Goal: Transaction & Acquisition: Download file/media

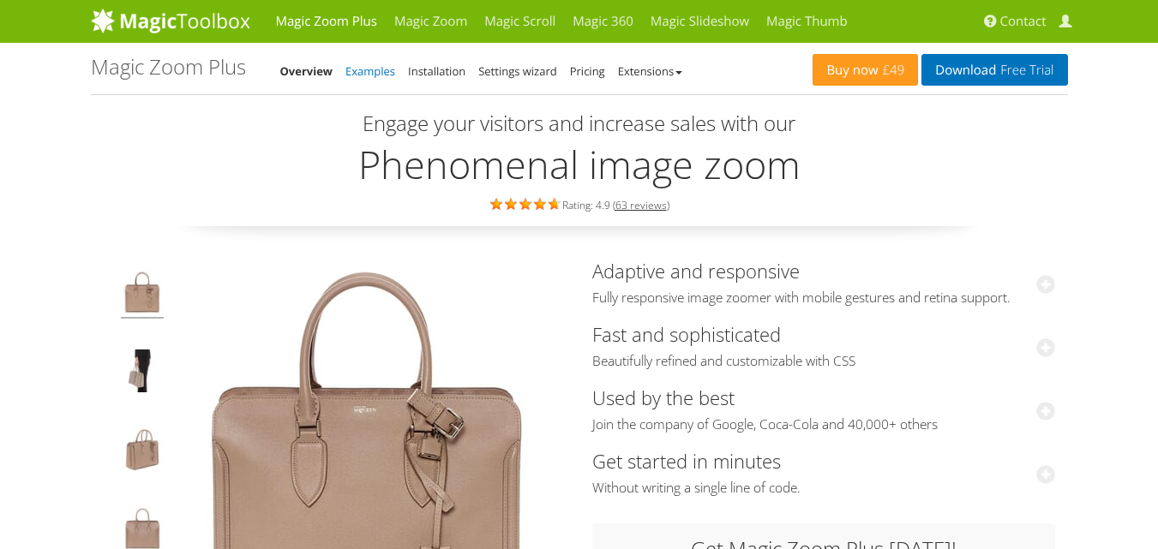
click at [374, 73] on link "Examples" at bounding box center [370, 70] width 50 height 15
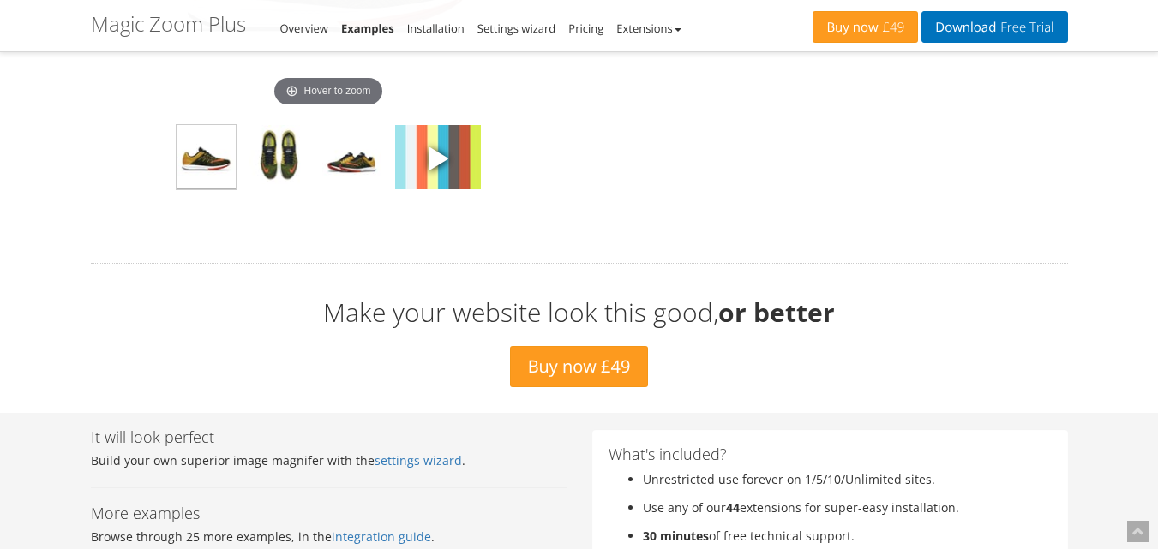
scroll to position [5486, 0]
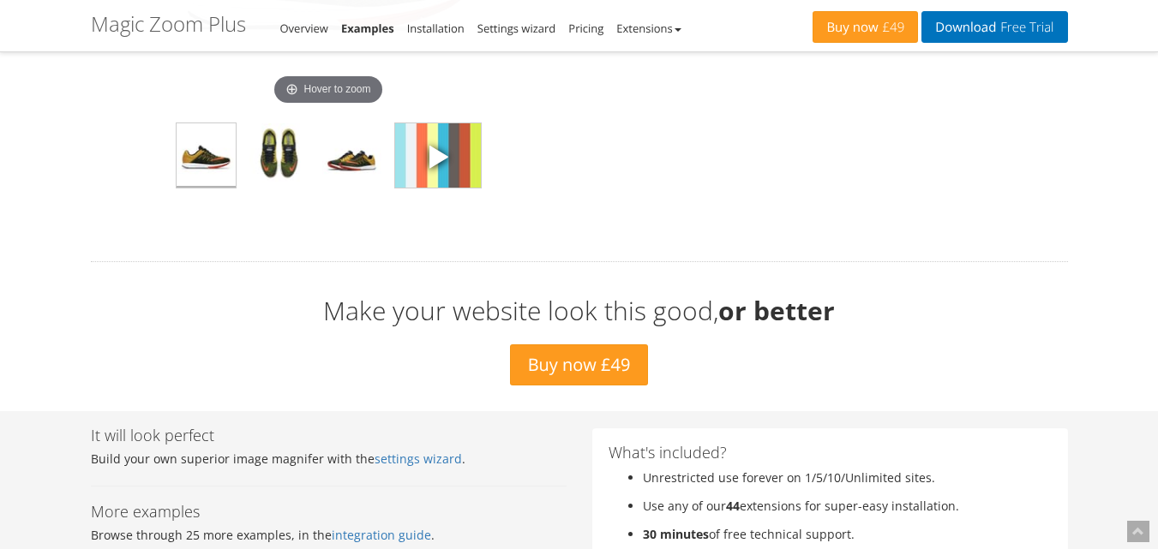
click at [447, 175] on img at bounding box center [438, 155] width 86 height 64
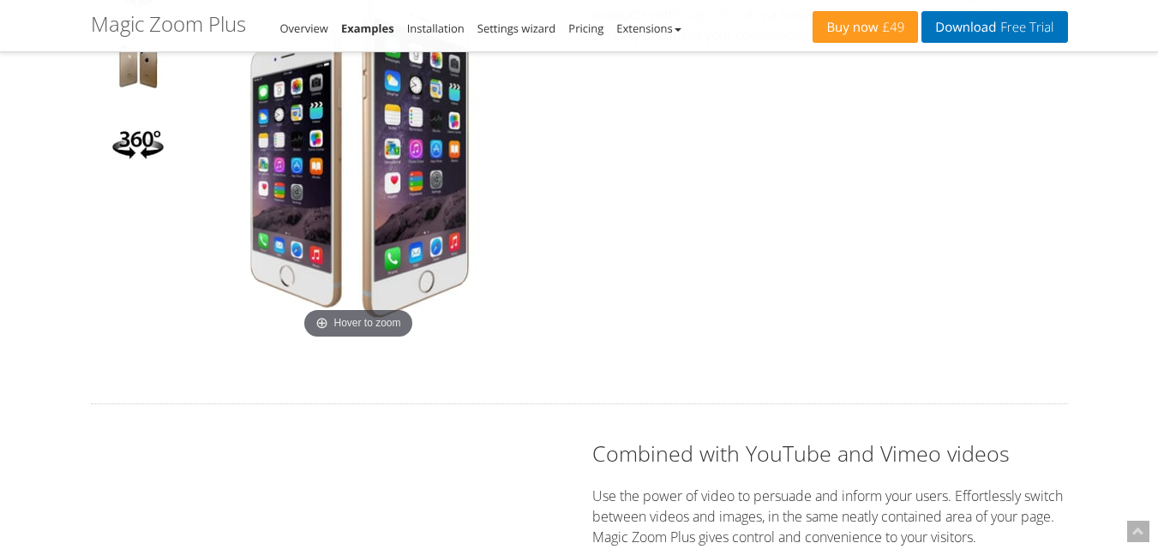
scroll to position [5160, 0]
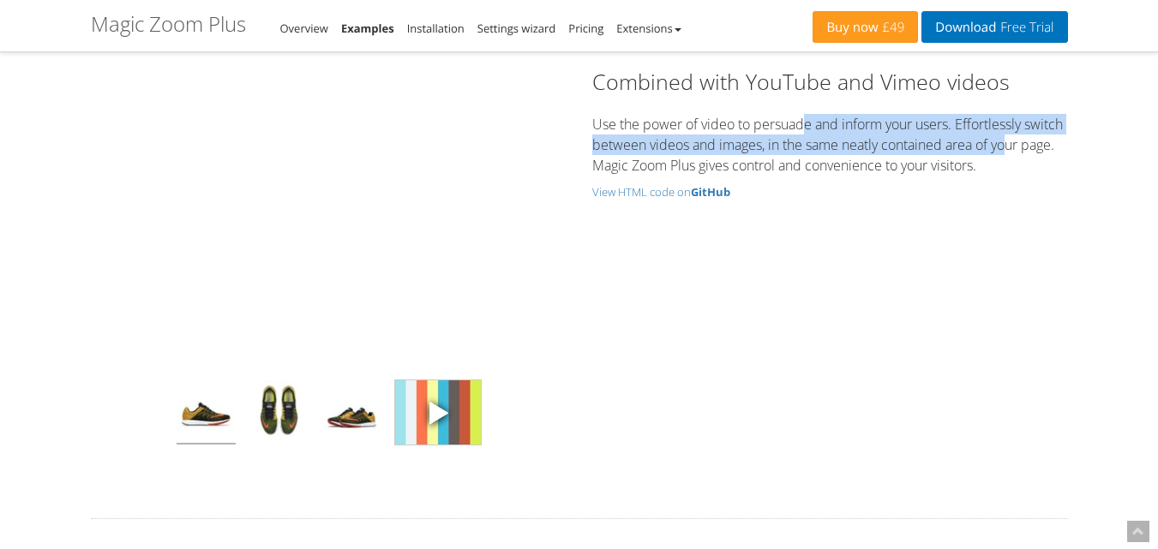
drag, startPoint x: 806, startPoint y: 121, endPoint x: 1053, endPoint y: 155, distance: 249.2
click at [1053, 155] on p "Use the power of video to persuade and inform your users. Effortlessly switch b…" at bounding box center [830, 145] width 476 height 62
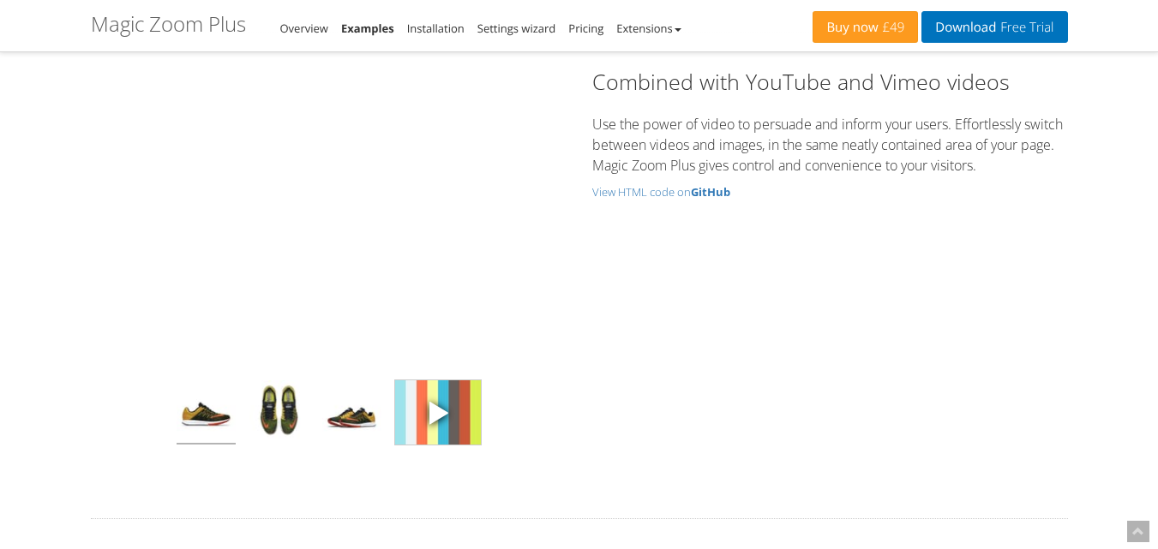
click at [1031, 180] on div "Combined with YouTube and Vimeo videos Use the power of video to persuade and i…" at bounding box center [830, 134] width 476 height 135
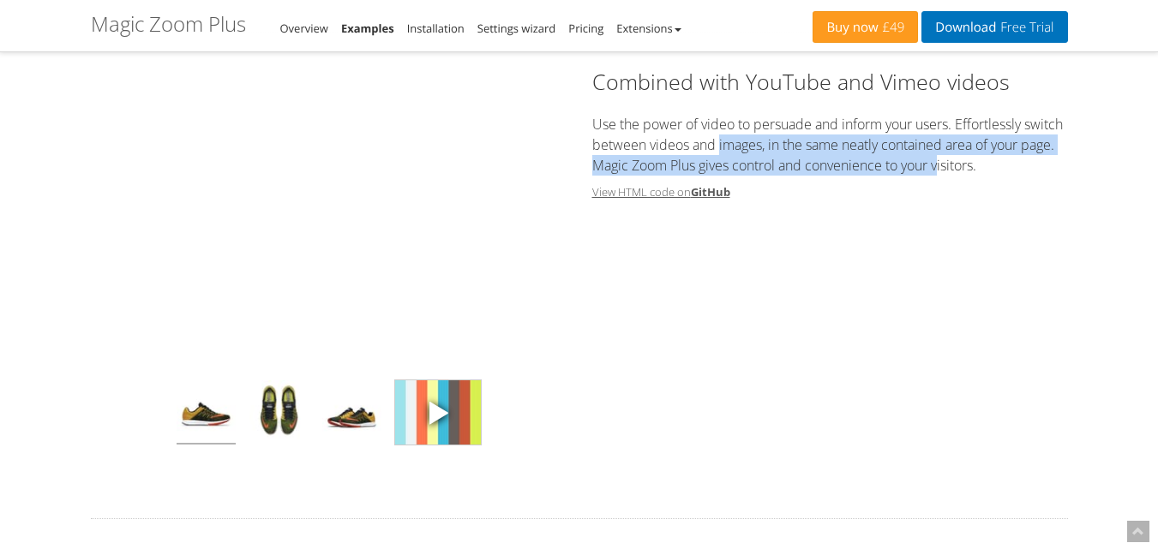
drag, startPoint x: 794, startPoint y: 151, endPoint x: 1023, endPoint y: 188, distance: 232.6
click at [993, 177] on div "Combined with YouTube and Vimeo videos Use the power of video to persuade and i…" at bounding box center [830, 134] width 476 height 135
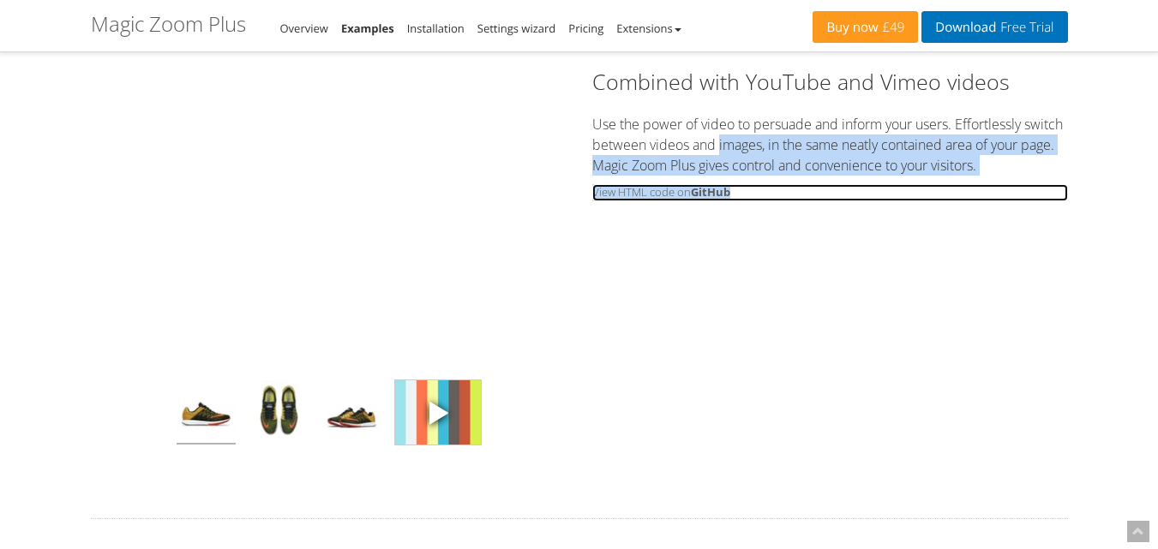
click at [1023, 189] on small "View HTML code on GitHub" at bounding box center [830, 192] width 476 height 17
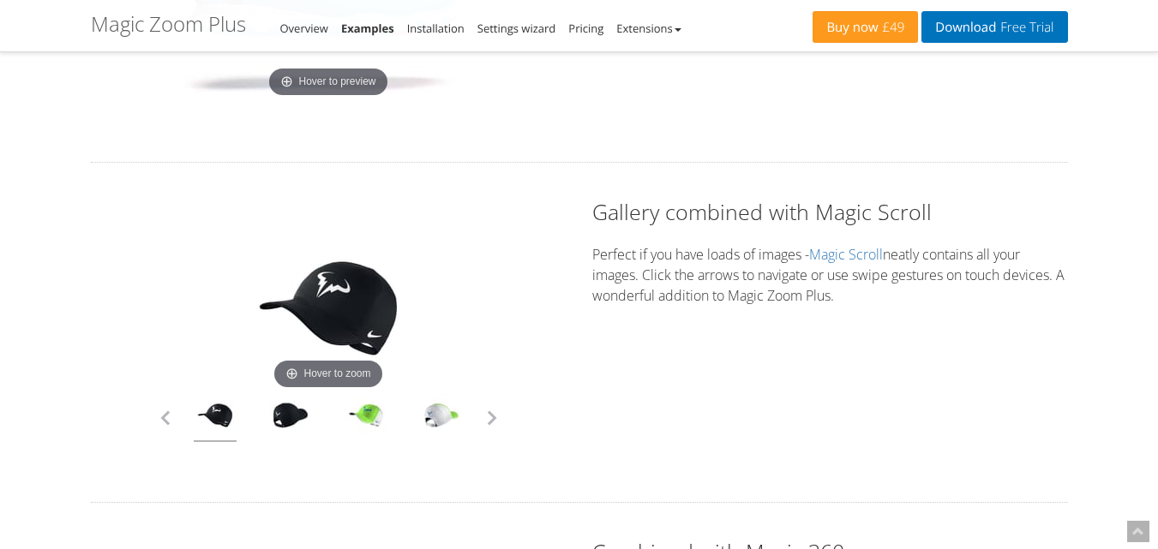
scroll to position [3960, 0]
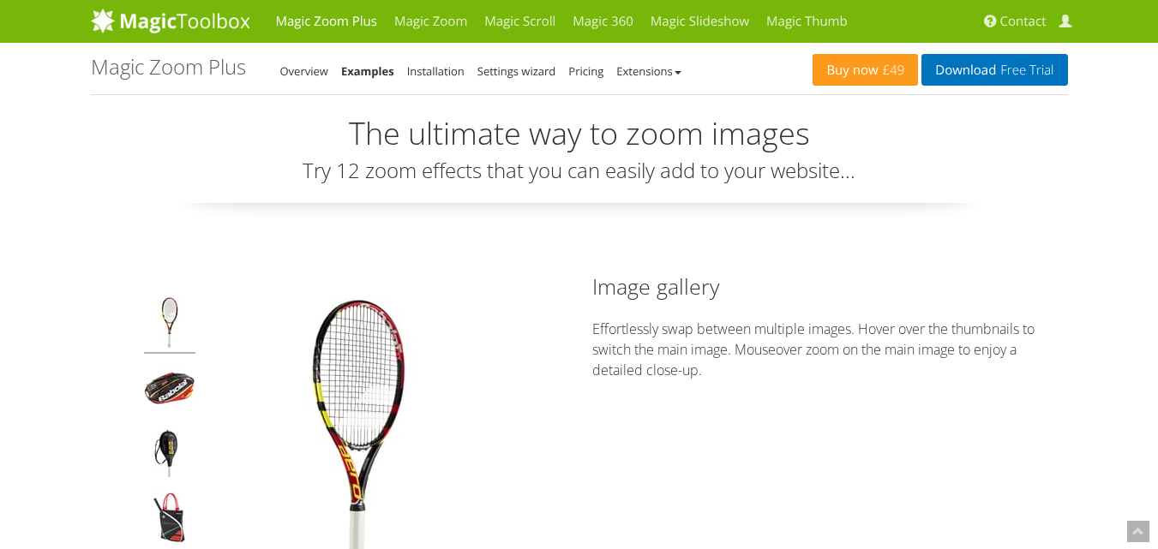
scroll to position [514, 0]
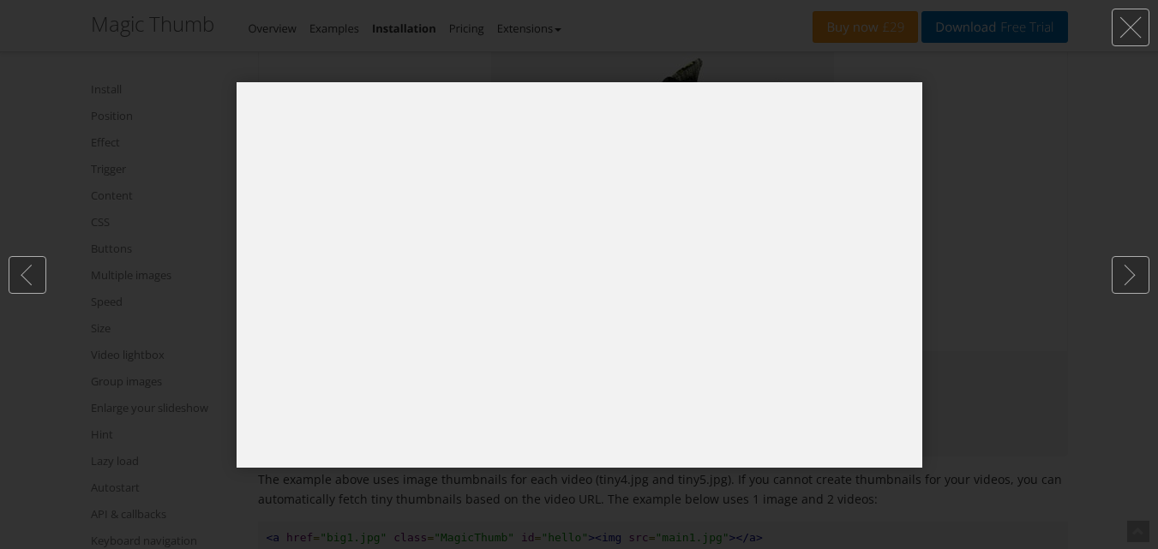
click at [978, 281] on div at bounding box center [579, 274] width 1158 height 549
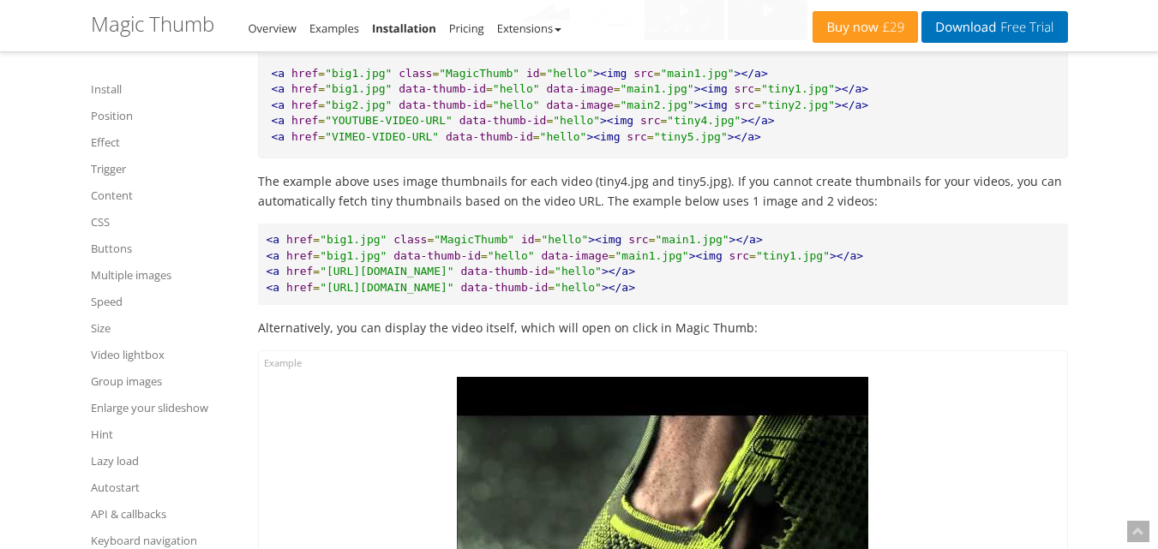
scroll to position [12329, 0]
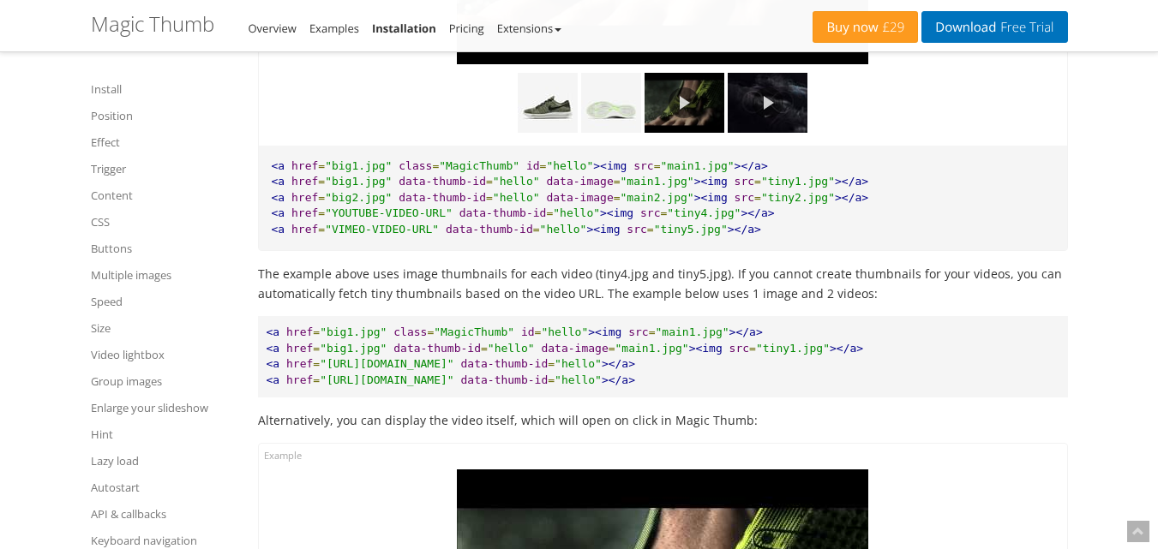
drag, startPoint x: 752, startPoint y: 383, endPoint x: 439, endPoint y: 392, distance: 313.0
click at [439, 392] on pre "<a href = "big1.jpg" class = "MagicThumb" id = "hello" ><img src = "main1.jpg" …" at bounding box center [663, 356] width 810 height 81
click at [698, 397] on pre "<a href = "big1.jpg" class = "MagicThumb" id = "hello" ><img src = "main1.jpg" …" at bounding box center [663, 356] width 810 height 81
drag, startPoint x: 662, startPoint y: 404, endPoint x: 261, endPoint y: 411, distance: 400.3
click at [261, 397] on pre "<a href = "big1.jpg" class = "MagicThumb" id = "hello" ><img src = "main1.jpg" …" at bounding box center [663, 356] width 810 height 81
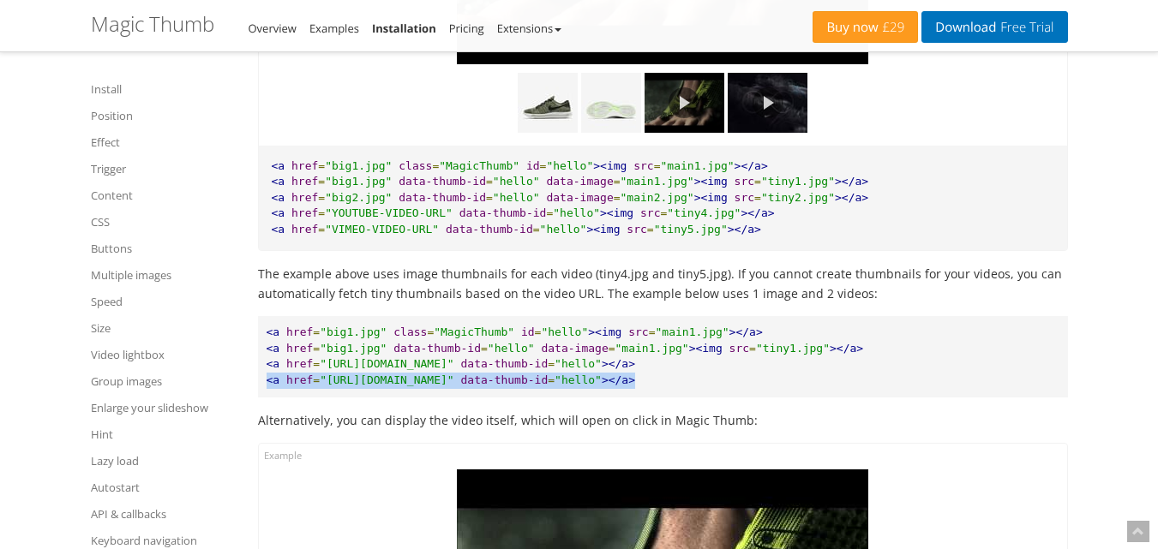
copy pre "<a href = "https://vimeo.com/162826208" data-thumb-id = "hello" ></a>"
click at [772, 395] on pre "<a href = "big1.jpg" class = "MagicThumb" id = "hello" ><img src = "main1.jpg" …" at bounding box center [663, 356] width 810 height 81
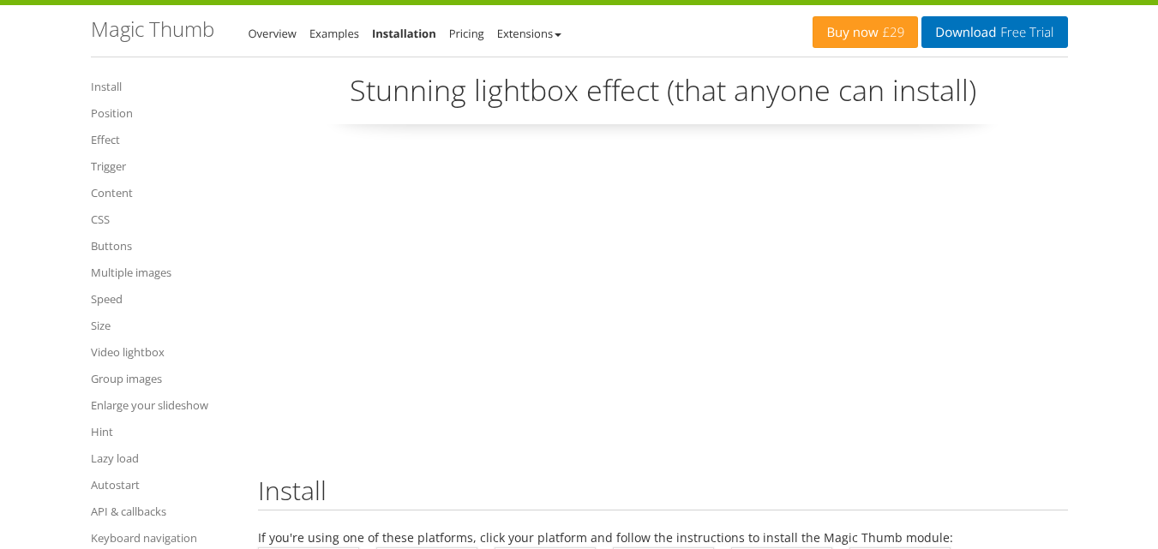
scroll to position [0, 0]
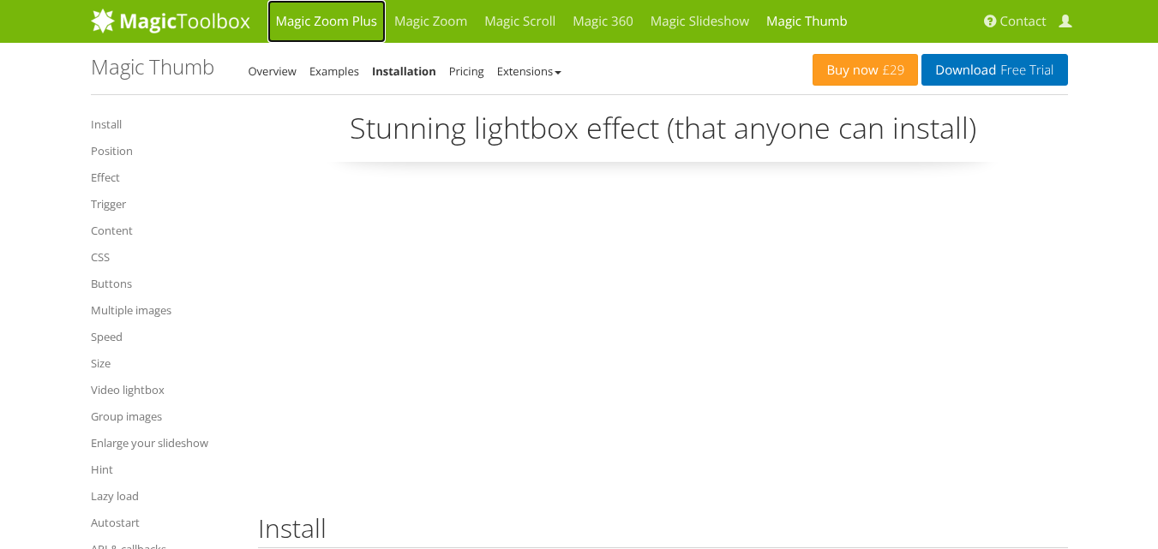
click at [332, 20] on link "Magic Zoom Plus" at bounding box center [326, 21] width 118 height 43
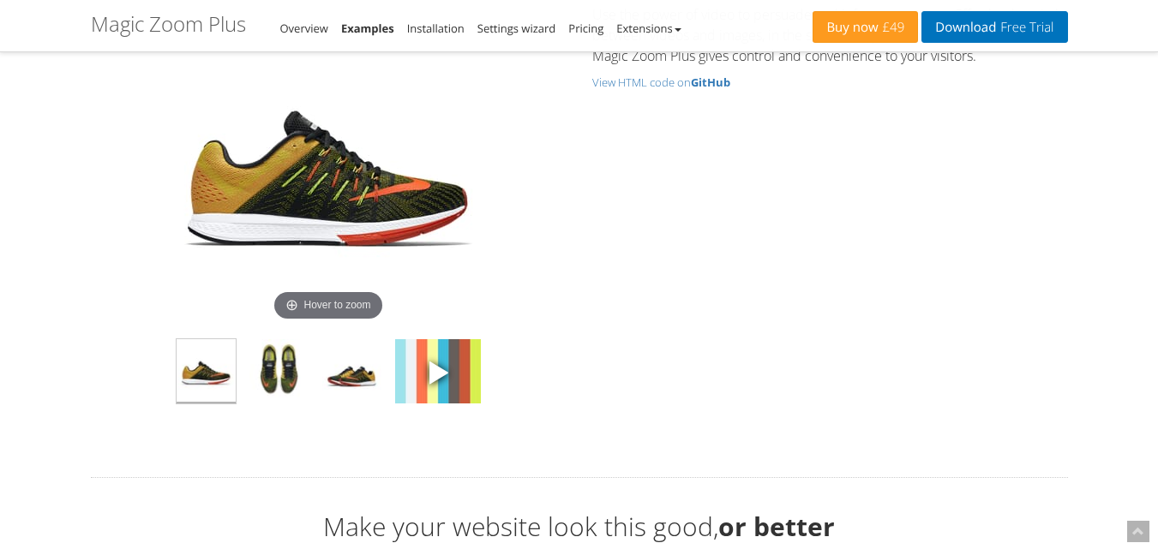
scroll to position [5229, 0]
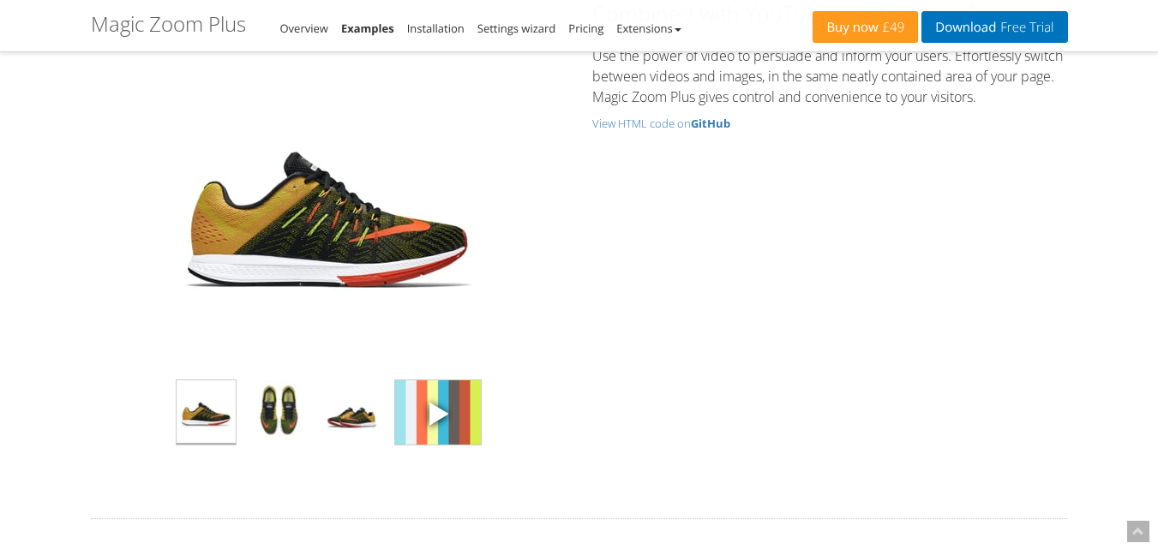
click at [439, 410] on span at bounding box center [438, 413] width 26 height 26
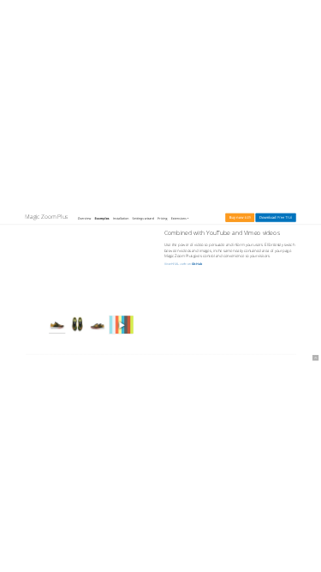
scroll to position [4971, 0]
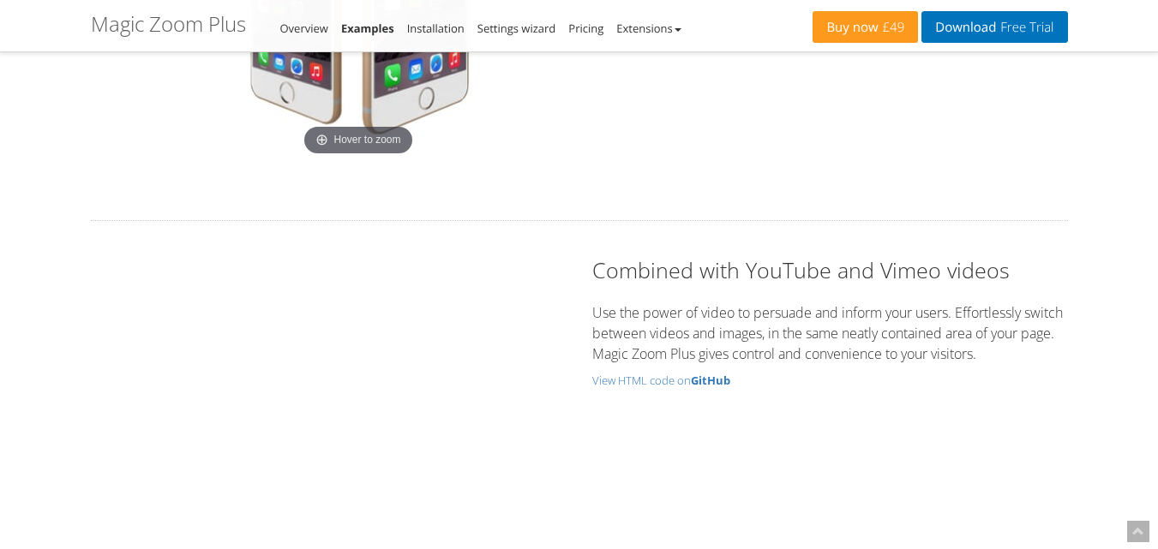
drag, startPoint x: 572, startPoint y: 365, endPoint x: 626, endPoint y: 355, distance: 55.0
click at [626, 355] on p "Use the power of video to persuade and inform your users. Effortlessly switch b…" at bounding box center [830, 334] width 476 height 62
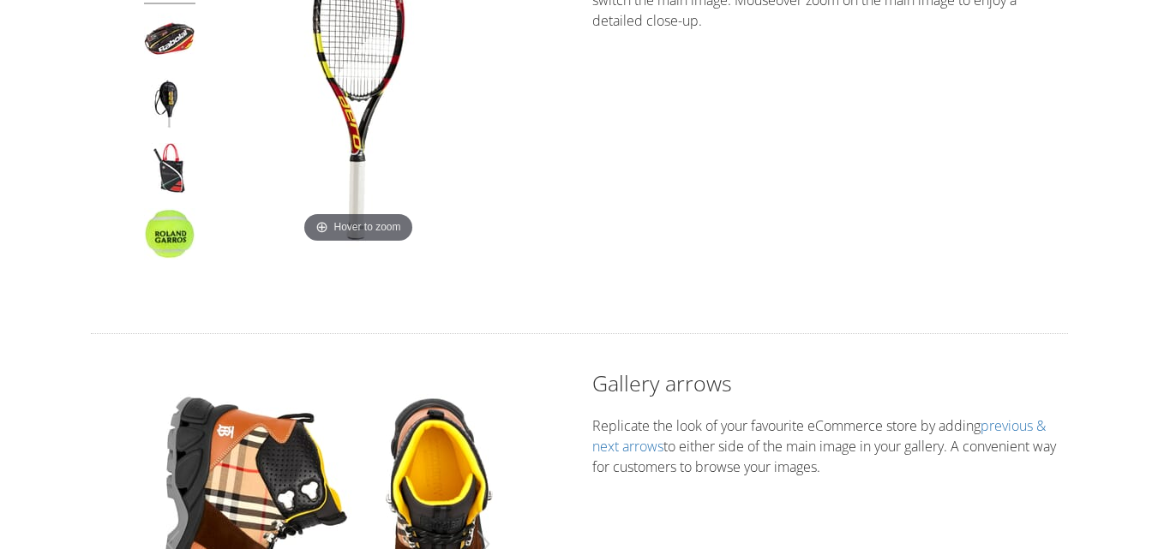
scroll to position [0, 0]
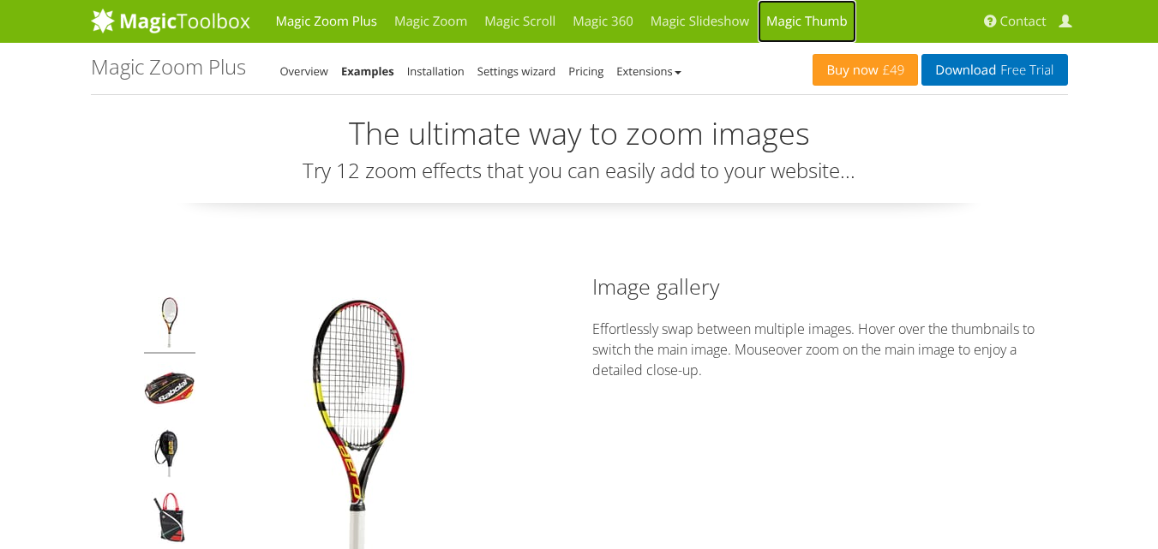
click at [775, 20] on link "Magic Thumb" at bounding box center [807, 21] width 99 height 43
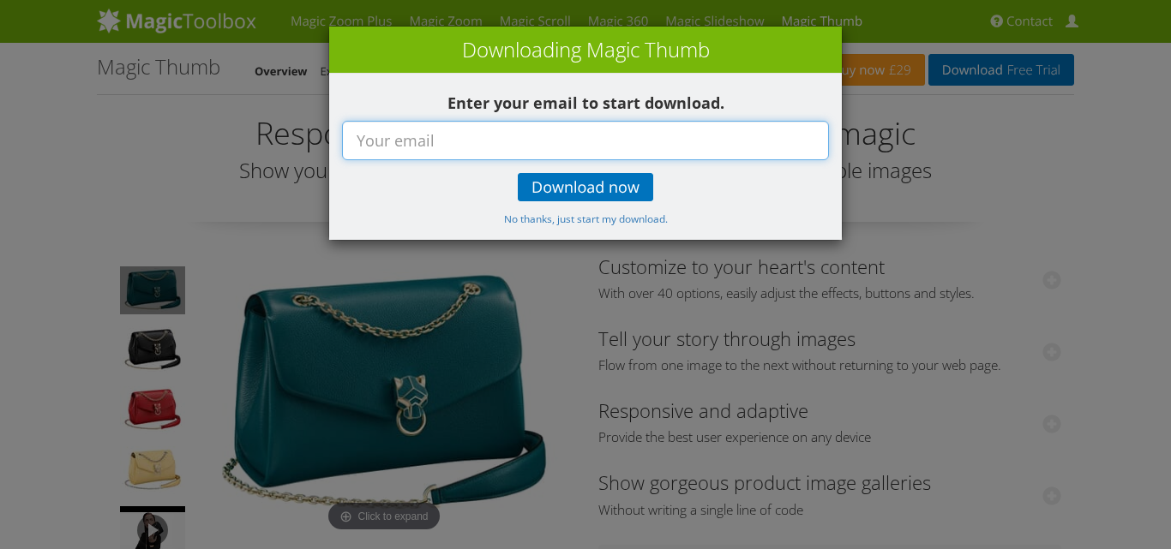
click at [491, 141] on input "text" at bounding box center [585, 140] width 487 height 39
type input "riteshwebtter@gmail.com"
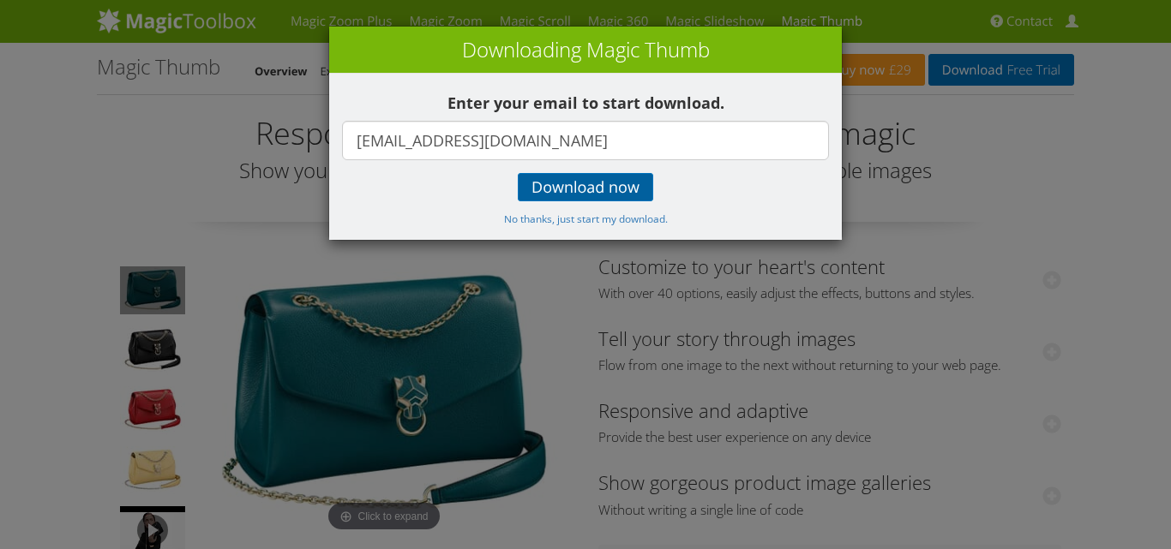
click at [567, 195] on span "Download now" at bounding box center [585, 188] width 108 height 14
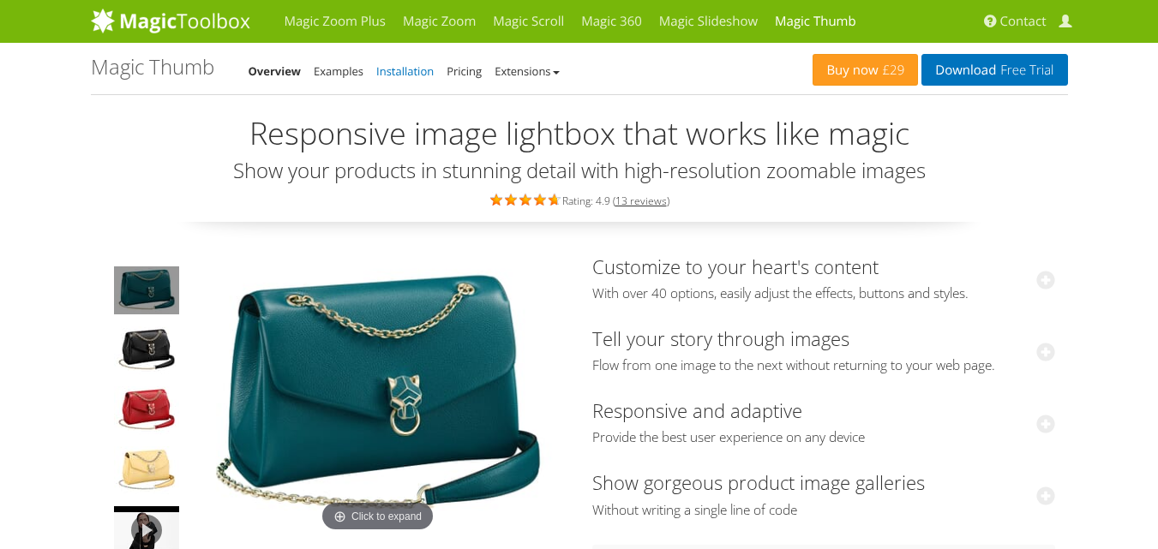
click at [388, 72] on link "Installation" at bounding box center [404, 70] width 57 height 15
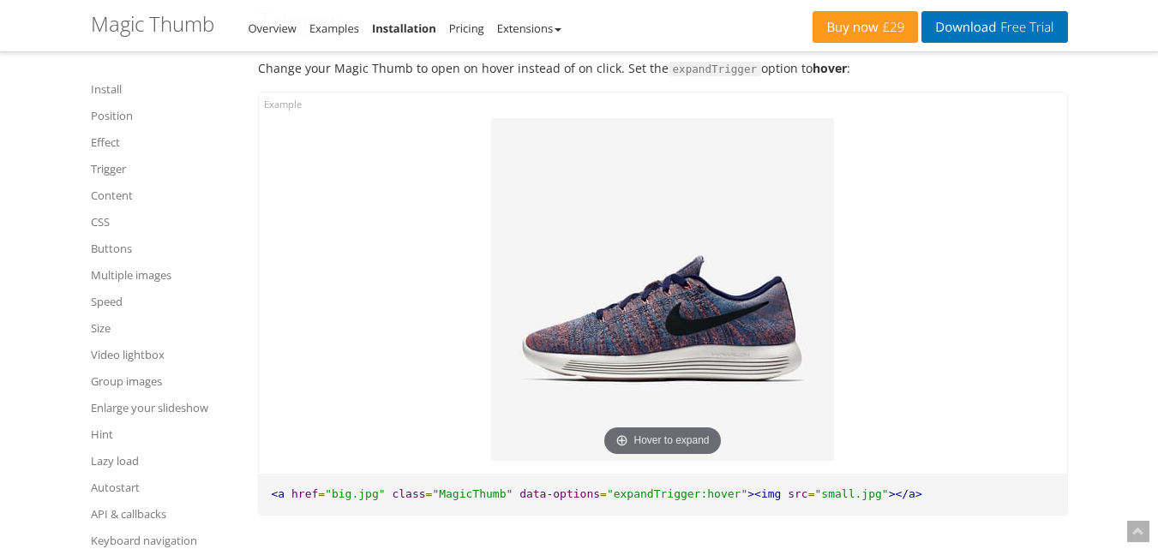
scroll to position [3171, 0]
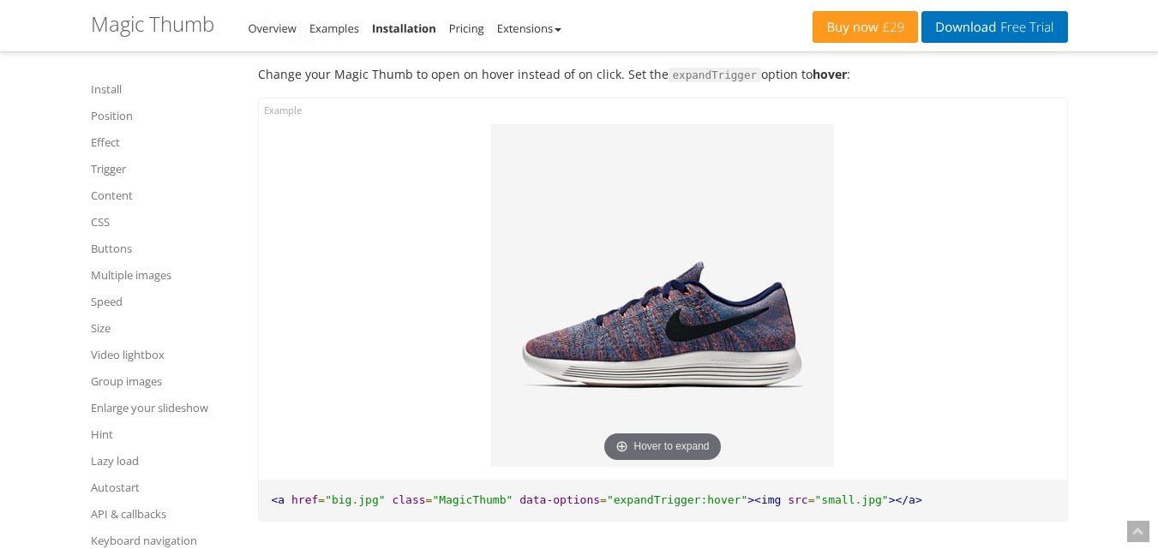
click at [663, 248] on div "mgctlbxN$MT mgctlbxV$3.0.20 mgctlbxL$" at bounding box center [579, 274] width 1158 height 549
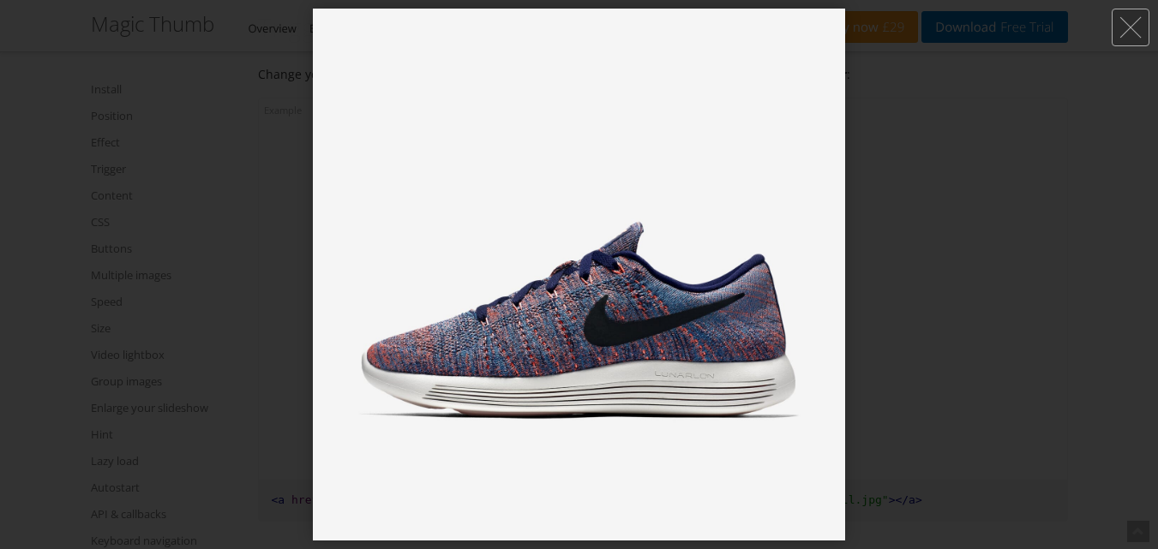
click at [1005, 267] on div at bounding box center [579, 274] width 1158 height 549
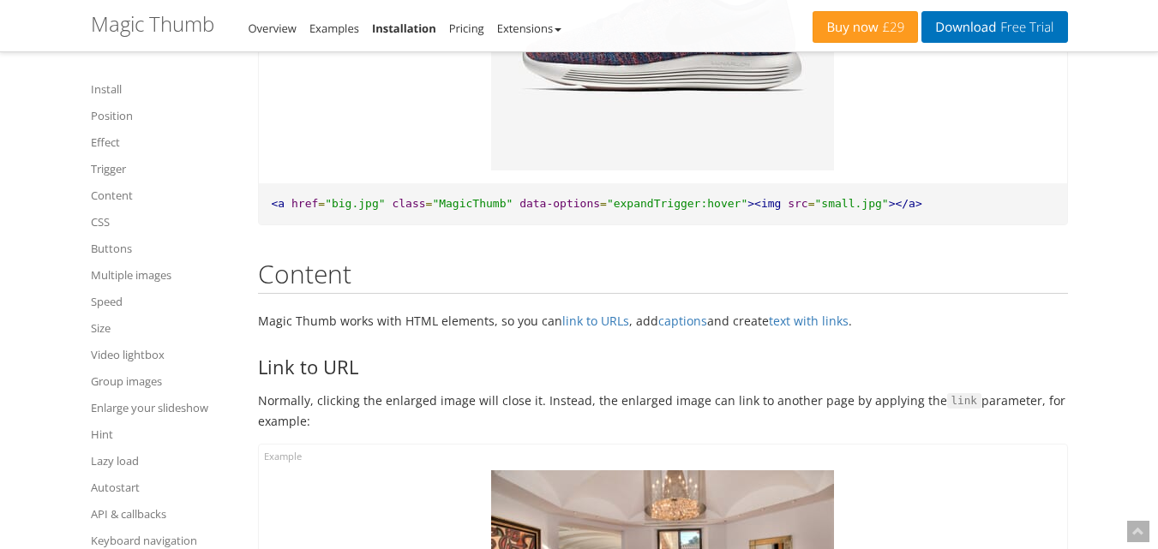
scroll to position [3343, 0]
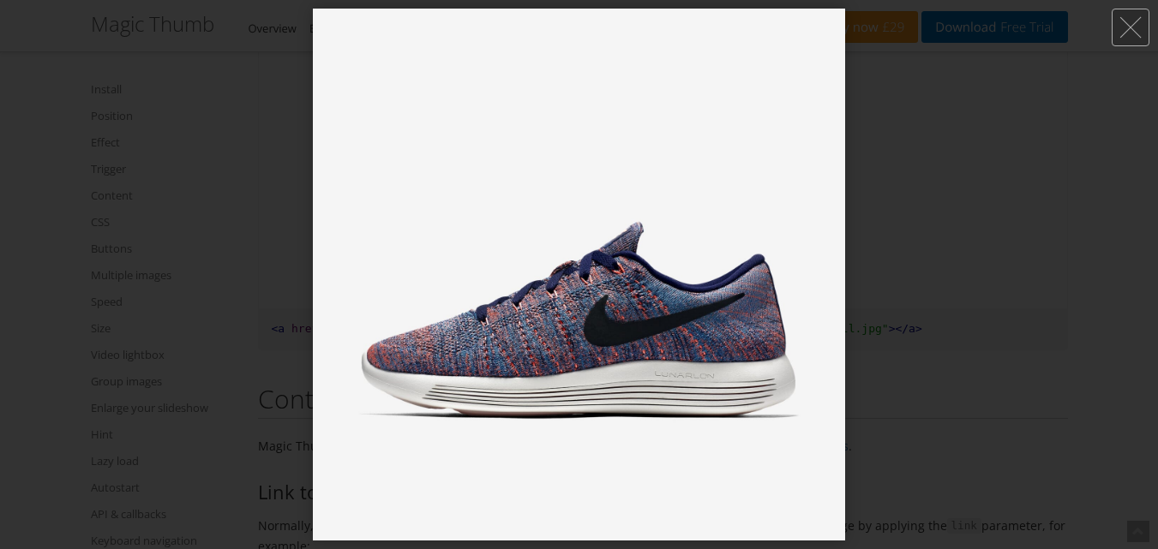
click at [1069, 267] on div at bounding box center [579, 274] width 1158 height 549
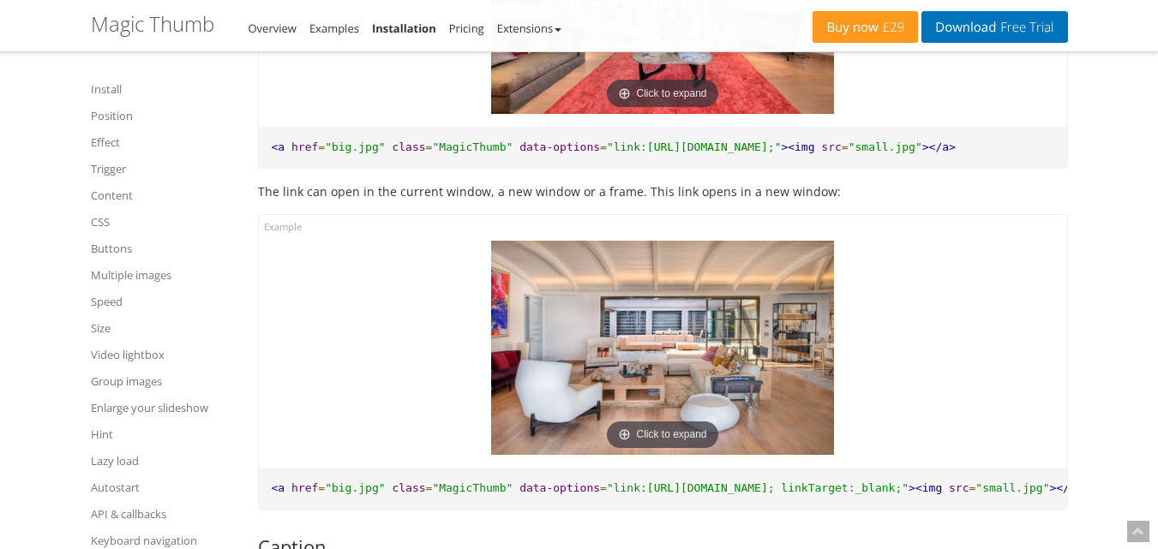
scroll to position [4029, 0]
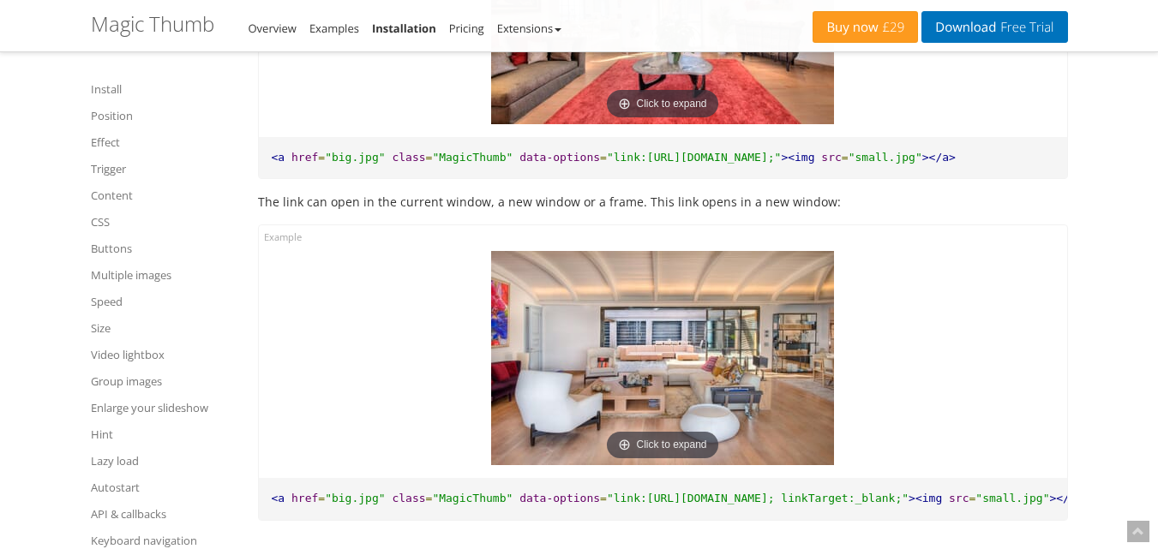
click at [762, 303] on img at bounding box center [662, 358] width 343 height 214
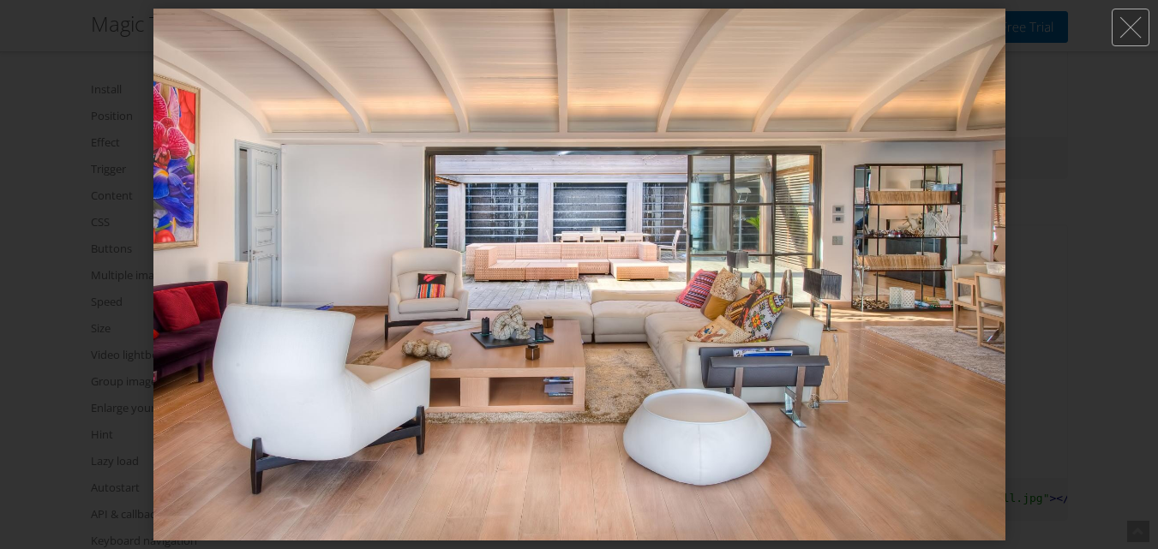
click at [819, 250] on img at bounding box center [579, 275] width 852 height 532
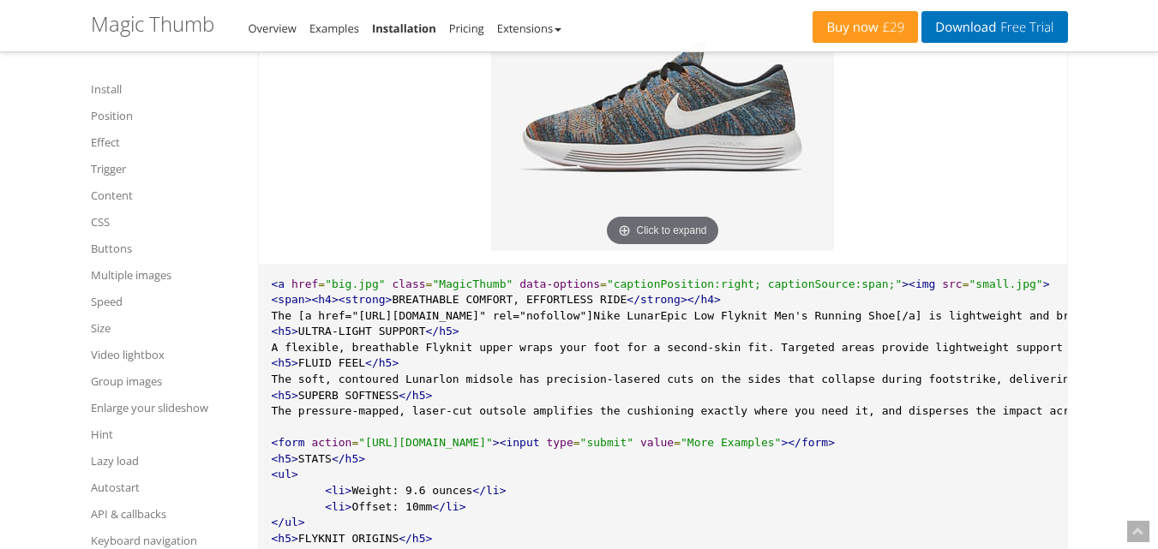
scroll to position [6171, 0]
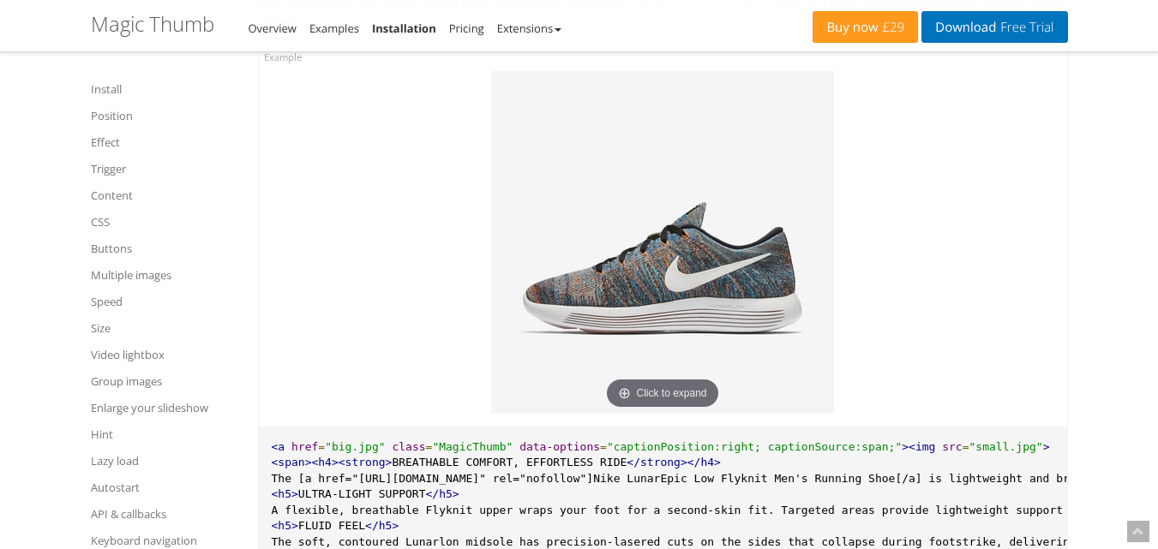
click at [642, 252] on img at bounding box center [662, 242] width 343 height 343
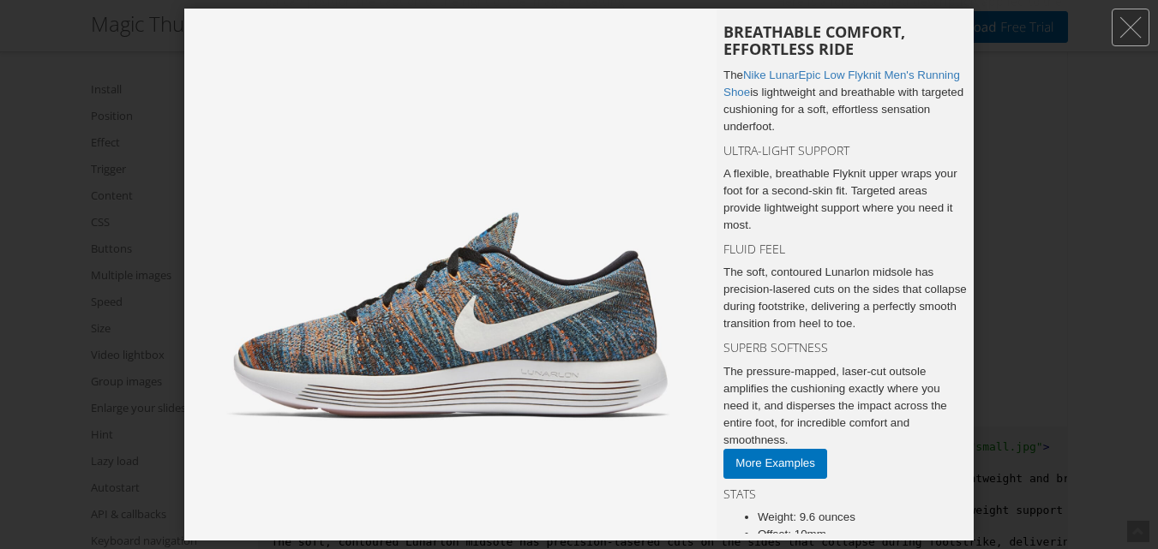
click at [1026, 275] on div at bounding box center [579, 274] width 1158 height 549
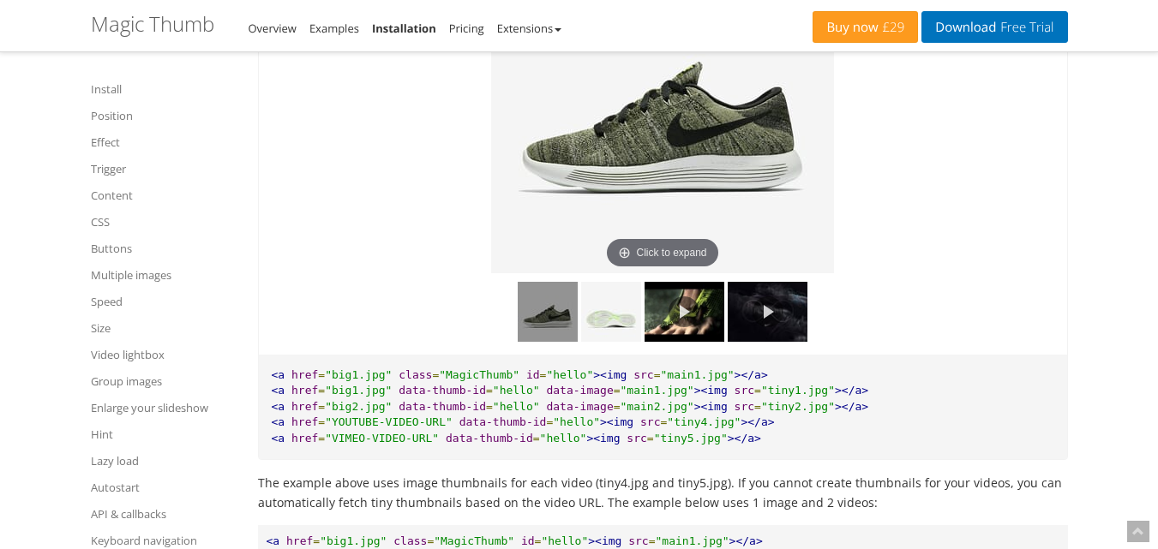
scroll to position [12171, 0]
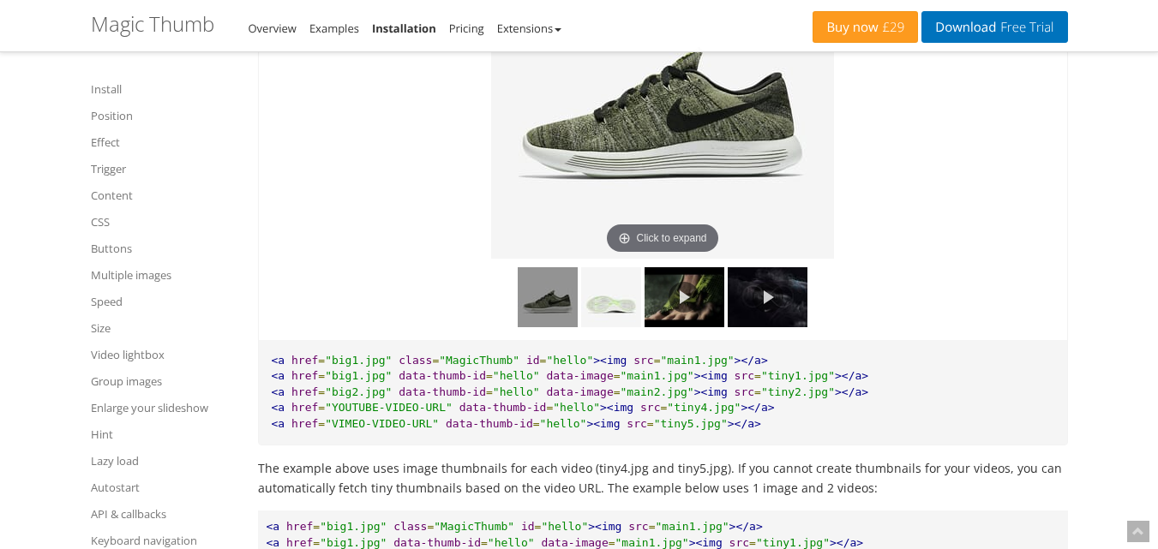
click at [711, 309] on img at bounding box center [685, 297] width 80 height 60
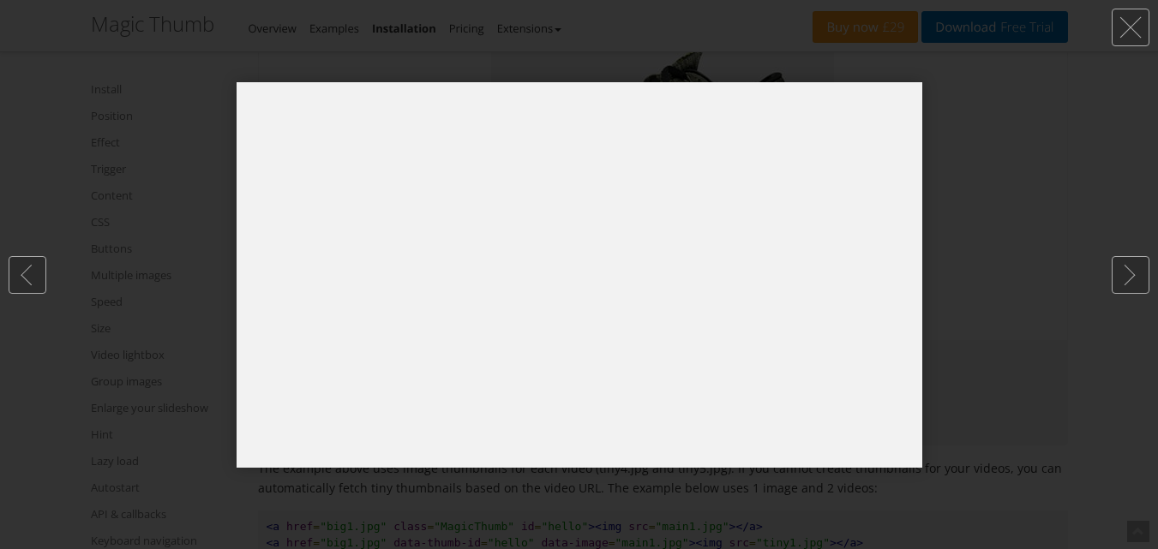
click at [1007, 297] on div at bounding box center [579, 274] width 1158 height 549
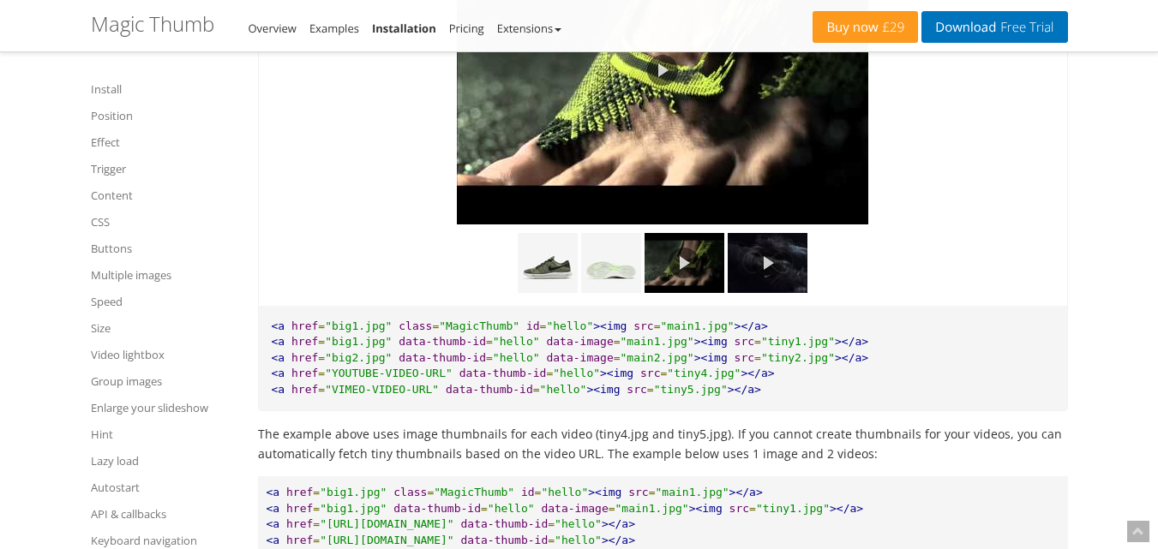
click at [783, 285] on img at bounding box center [768, 263] width 80 height 60
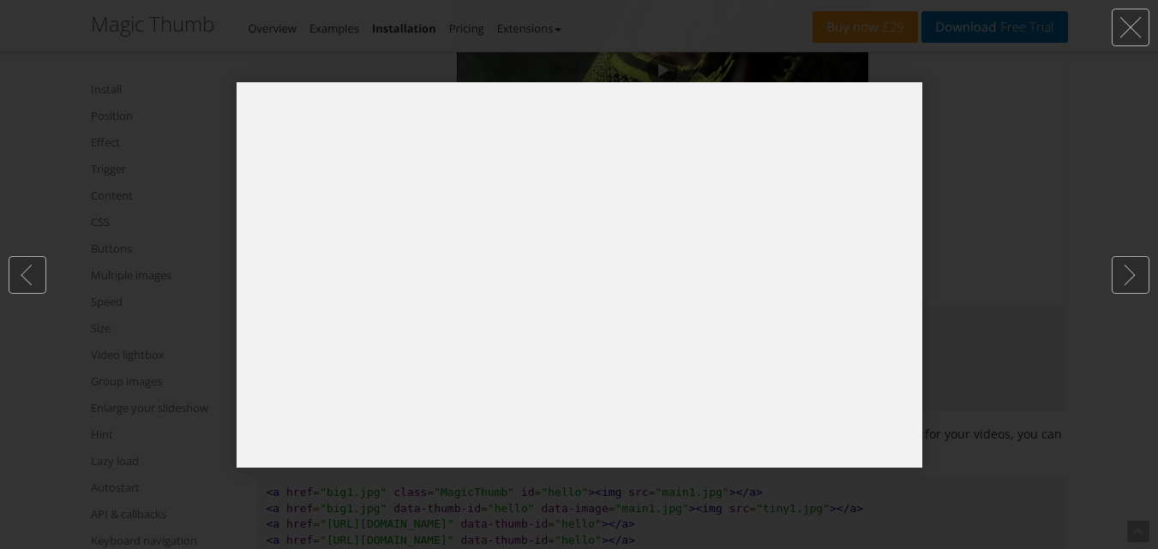
click at [986, 304] on div at bounding box center [579, 274] width 1158 height 549
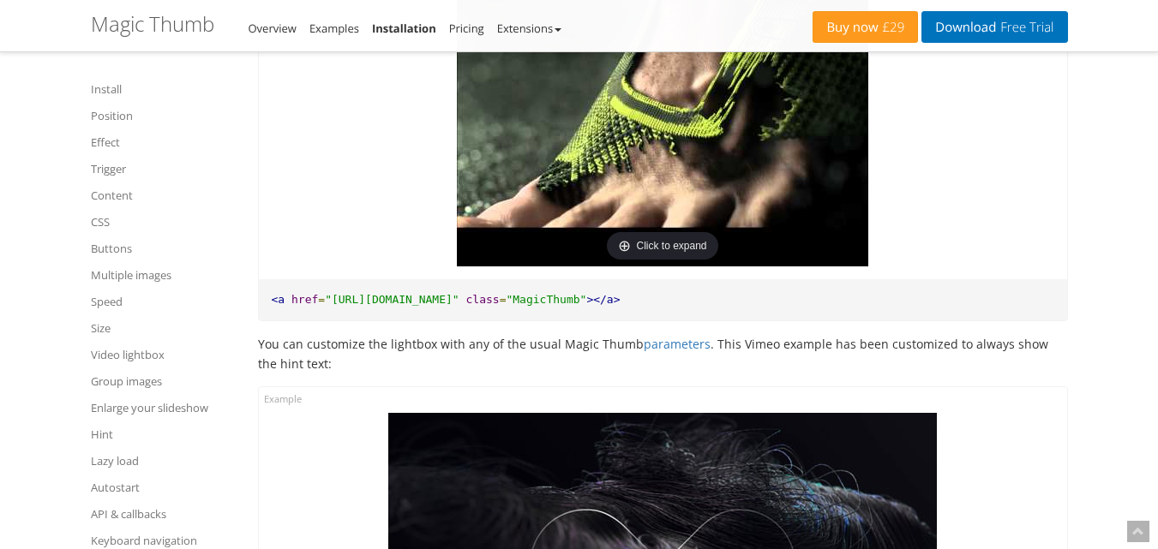
scroll to position [12774, 0]
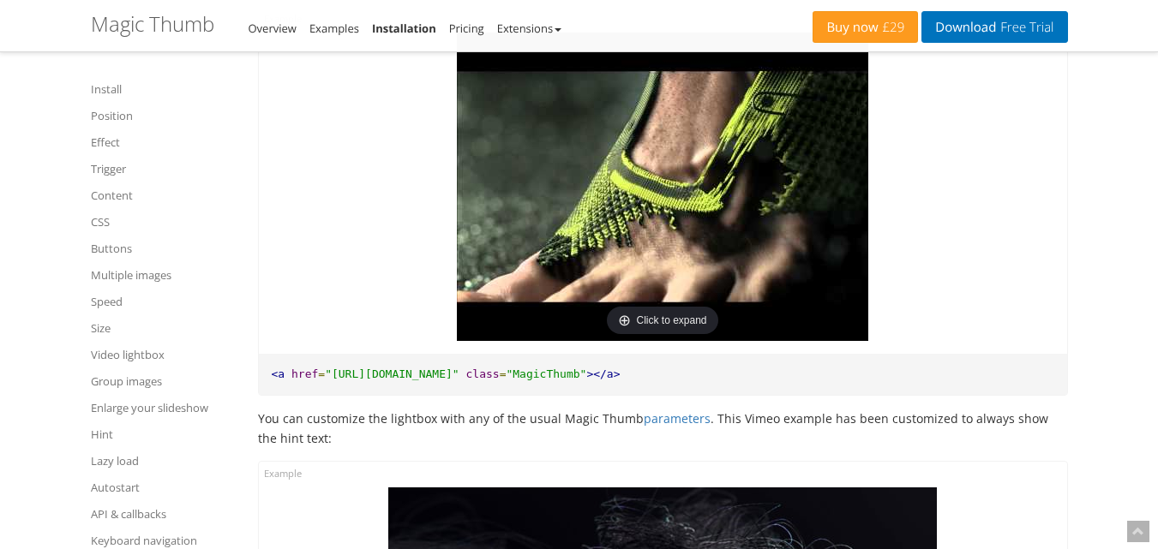
click at [613, 225] on img at bounding box center [662, 187] width 411 height 309
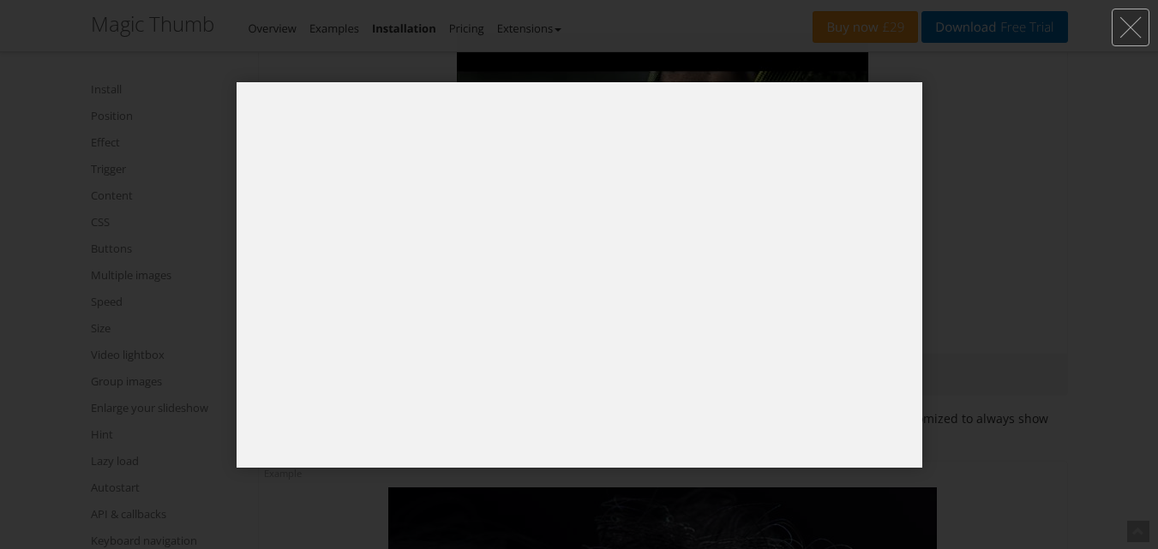
click at [936, 255] on div at bounding box center [579, 274] width 1158 height 549
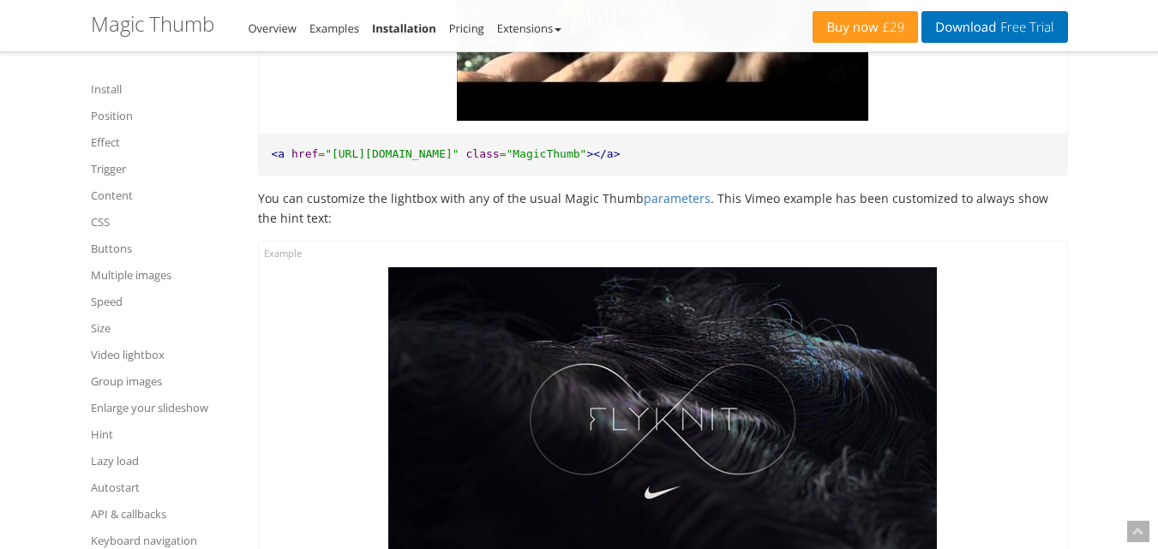
scroll to position [13288, 0]
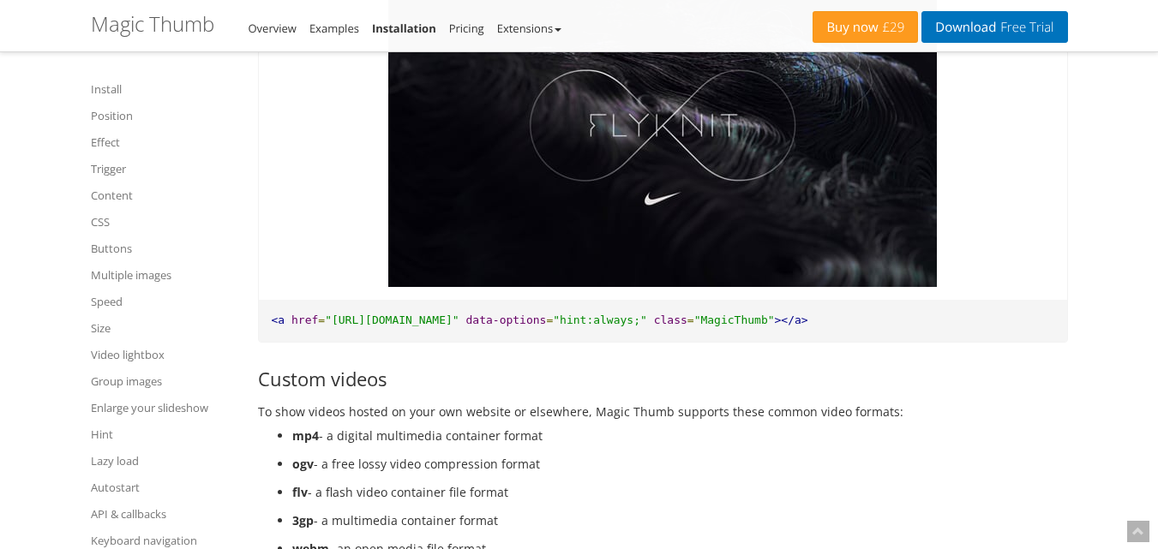
click at [651, 205] on img at bounding box center [662, 130] width 549 height 314
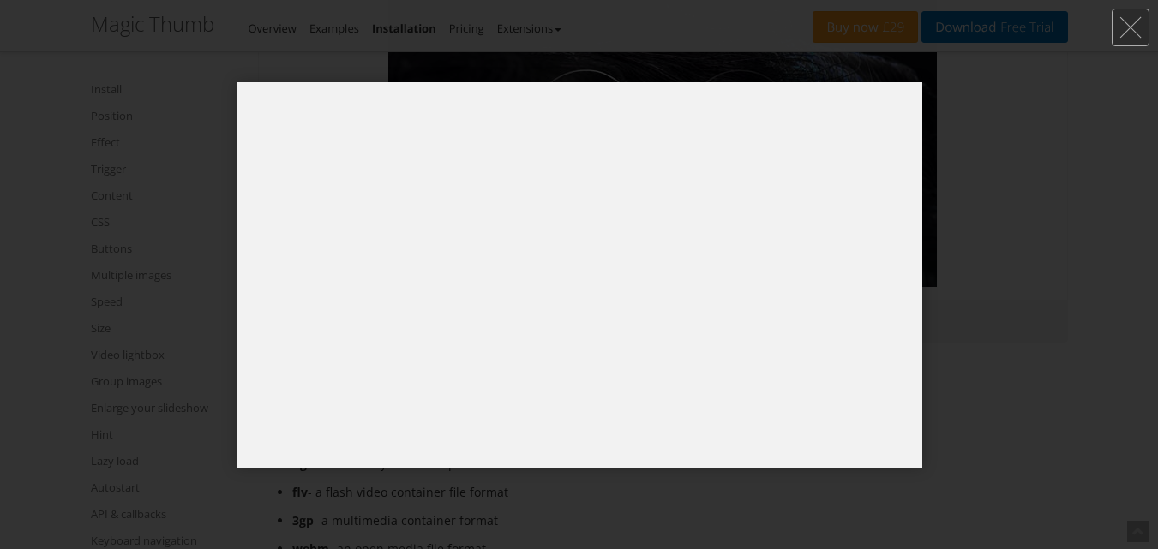
click at [1042, 294] on div at bounding box center [579, 274] width 1158 height 549
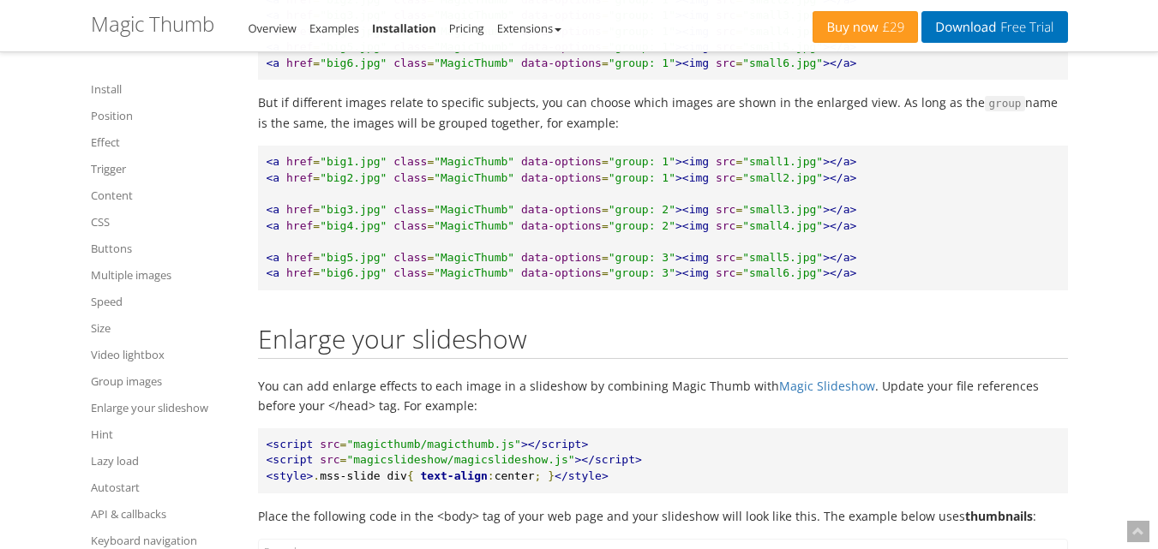
scroll to position [14745, 0]
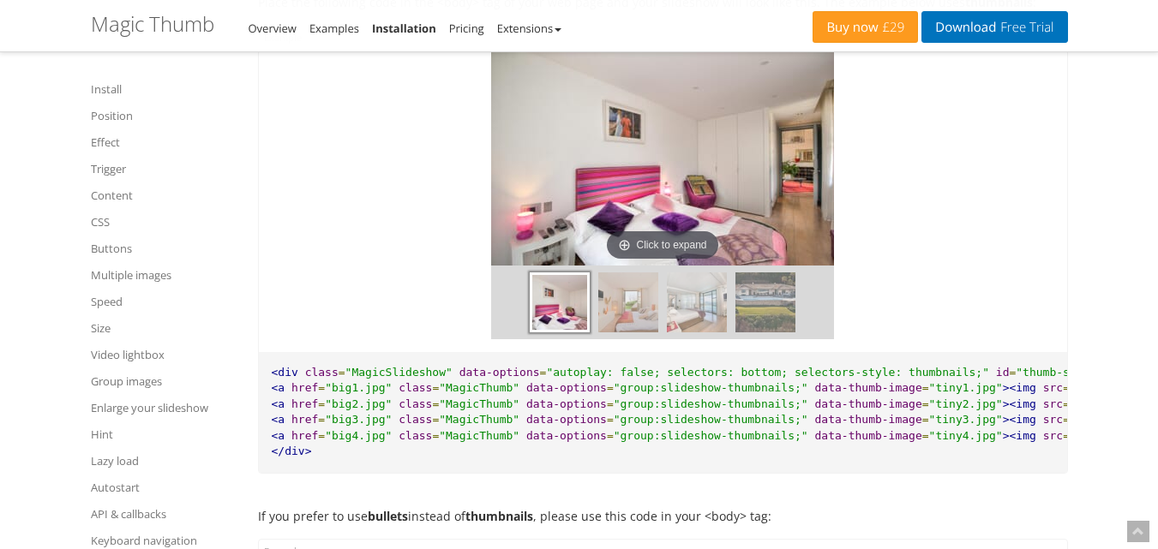
click at [763, 327] on img at bounding box center [765, 303] width 60 height 60
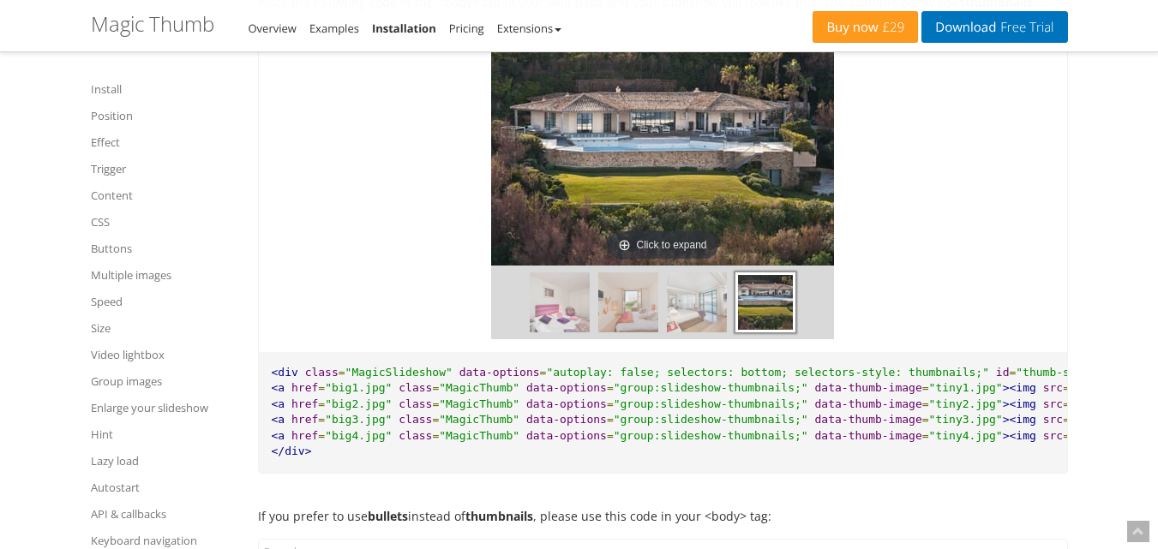
scroll to position [15260, 0]
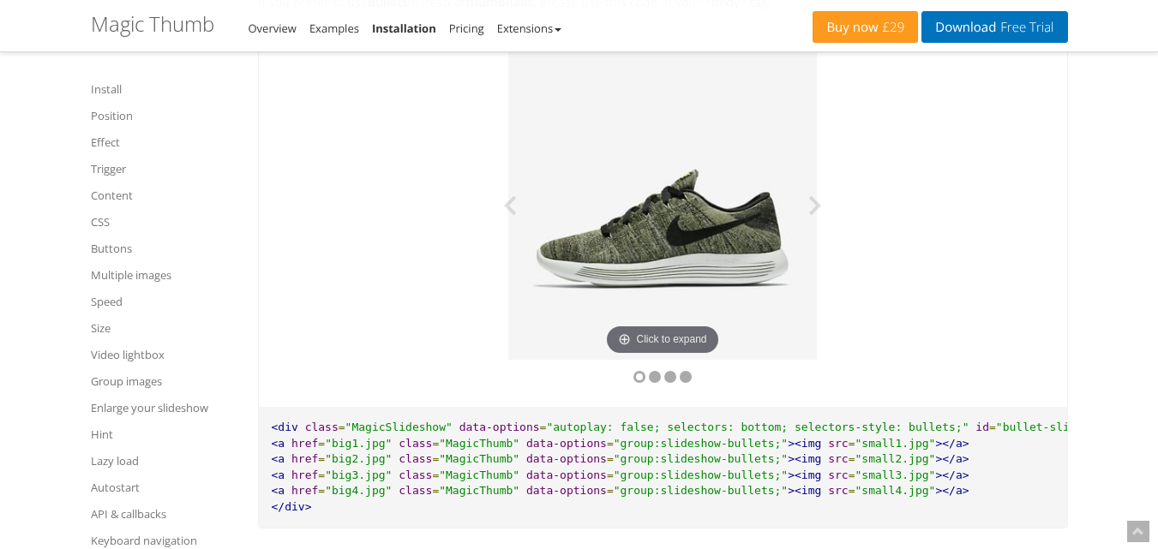
drag, startPoint x: 675, startPoint y: 272, endPoint x: 596, endPoint y: 263, distance: 79.3
click at [603, 265] on img at bounding box center [662, 205] width 309 height 309
click at [826, 237] on button at bounding box center [808, 205] width 51 height 309
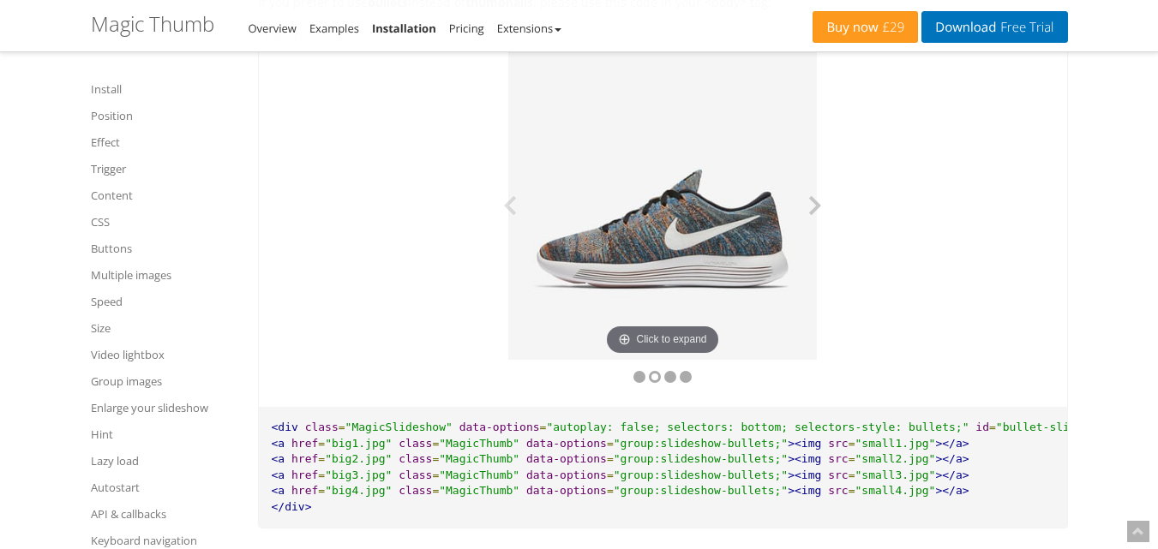
click at [822, 238] on button at bounding box center [808, 205] width 51 height 309
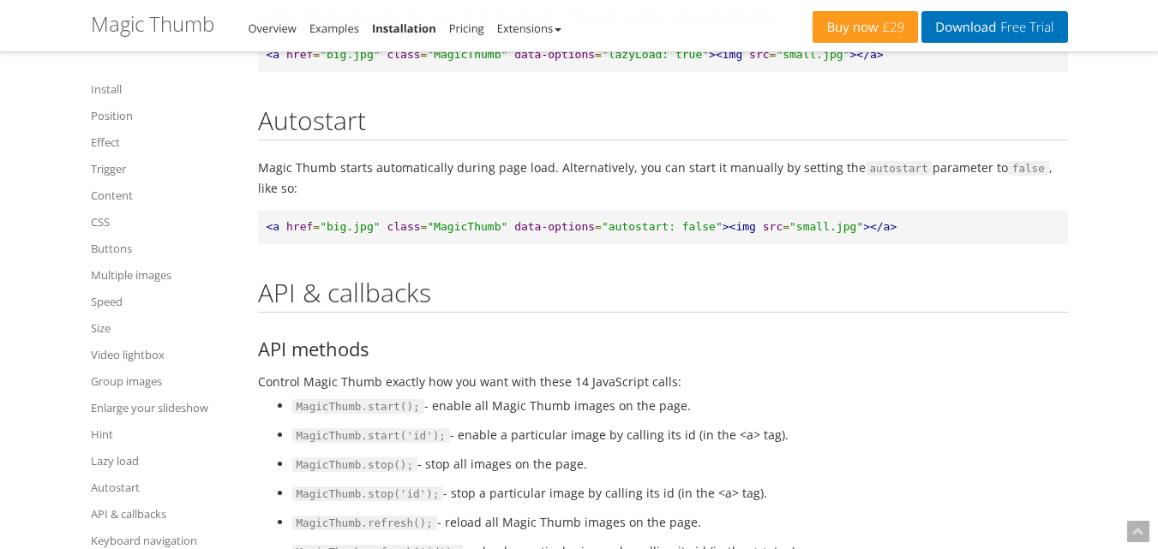
scroll to position [16888, 0]
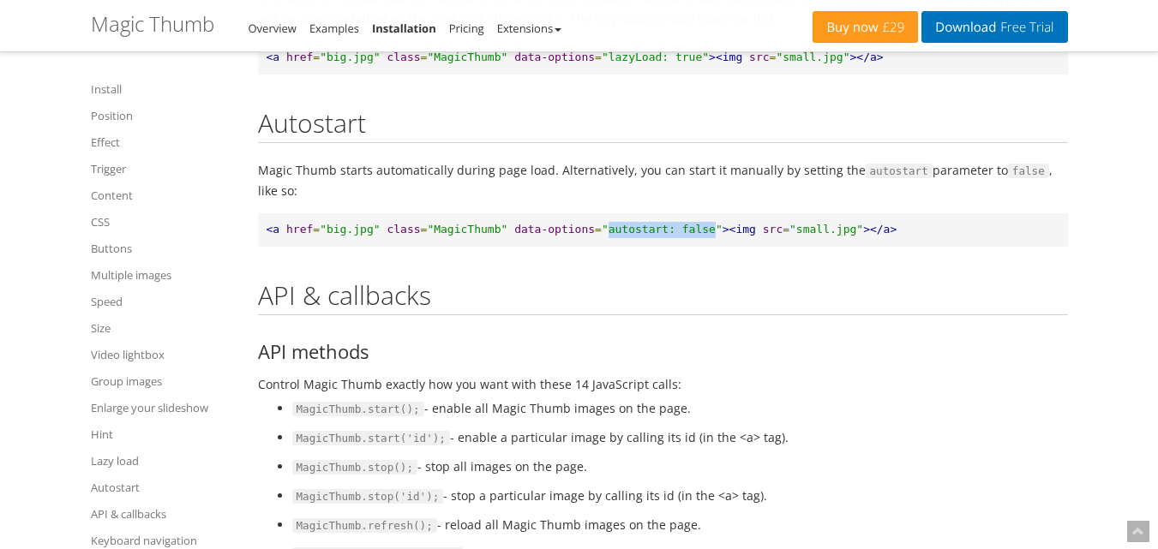
drag, startPoint x: 578, startPoint y: 279, endPoint x: 675, endPoint y: 275, distance: 97.0
click at [675, 236] on span ""autostart: false"" at bounding box center [662, 229] width 121 height 13
copy span "autostart: false"
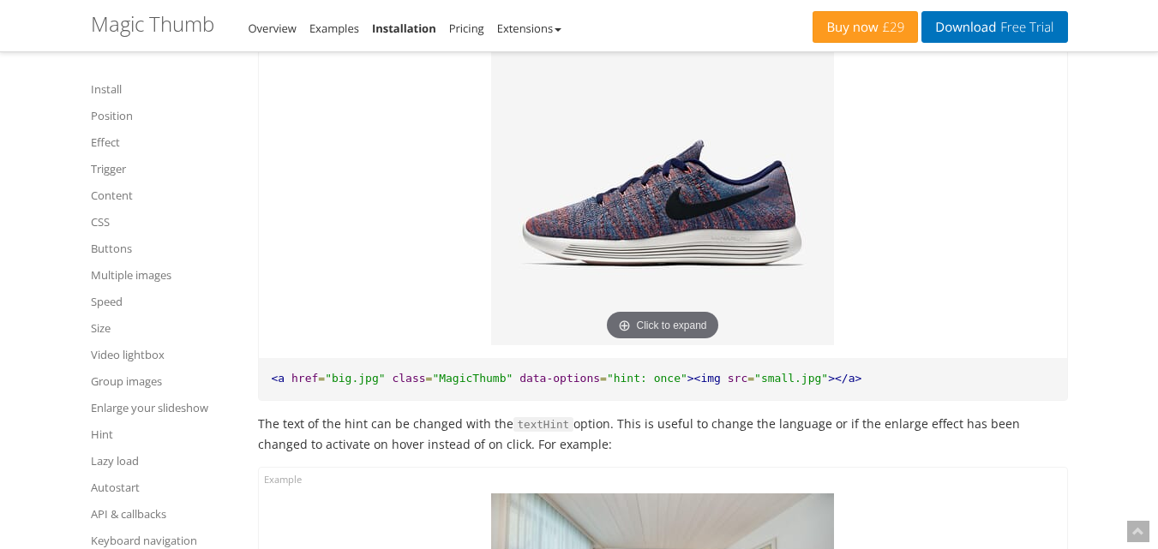
scroll to position [16001, 0]
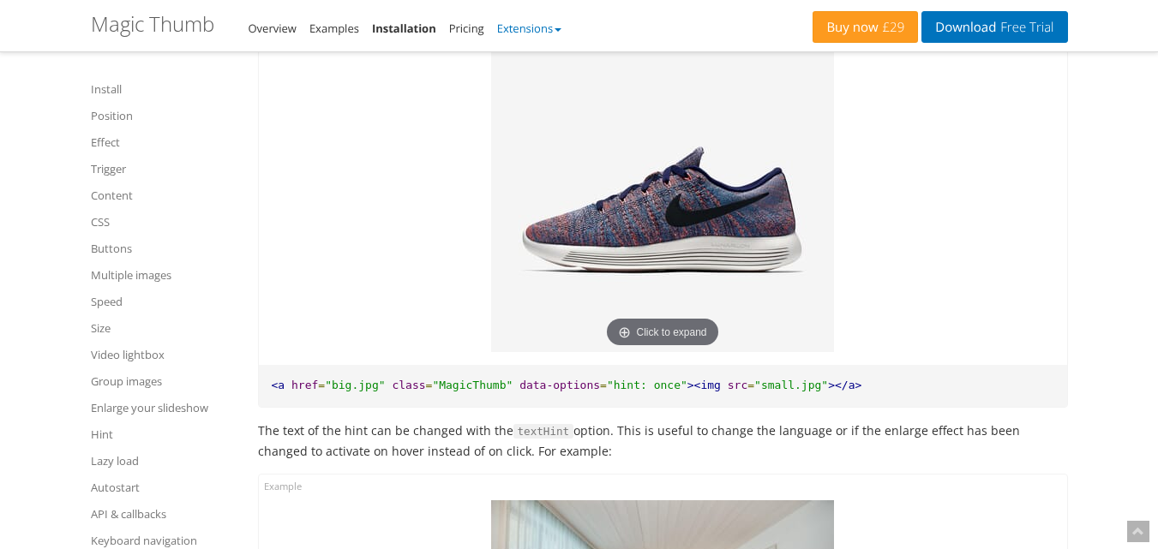
click at [544, 27] on link "Extensions" at bounding box center [529, 28] width 64 height 15
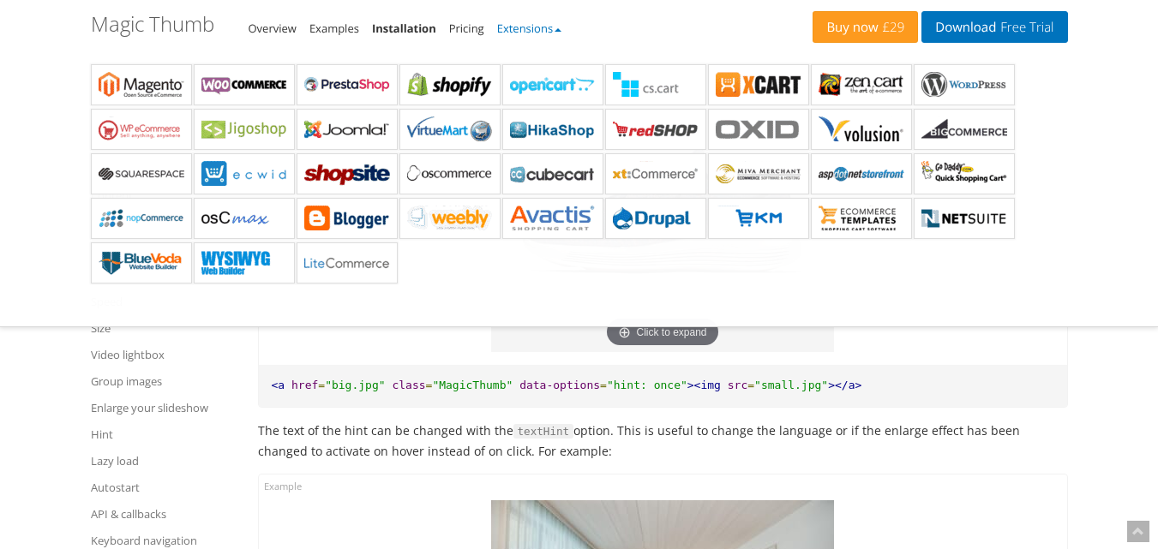
click at [544, 27] on link "Extensions" at bounding box center [529, 28] width 64 height 15
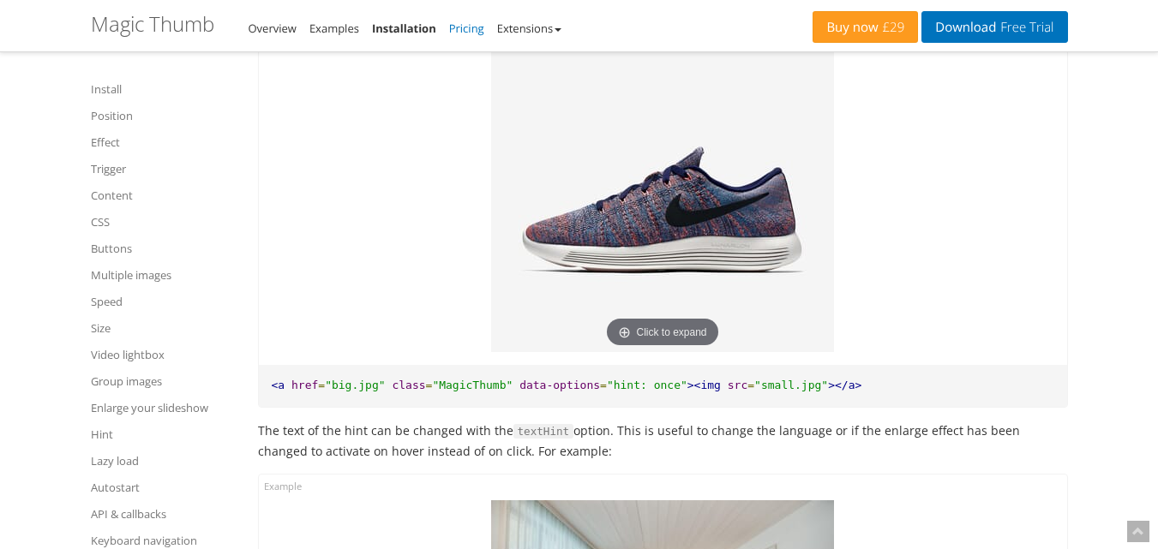
click at [464, 28] on link "Pricing" at bounding box center [466, 28] width 35 height 15
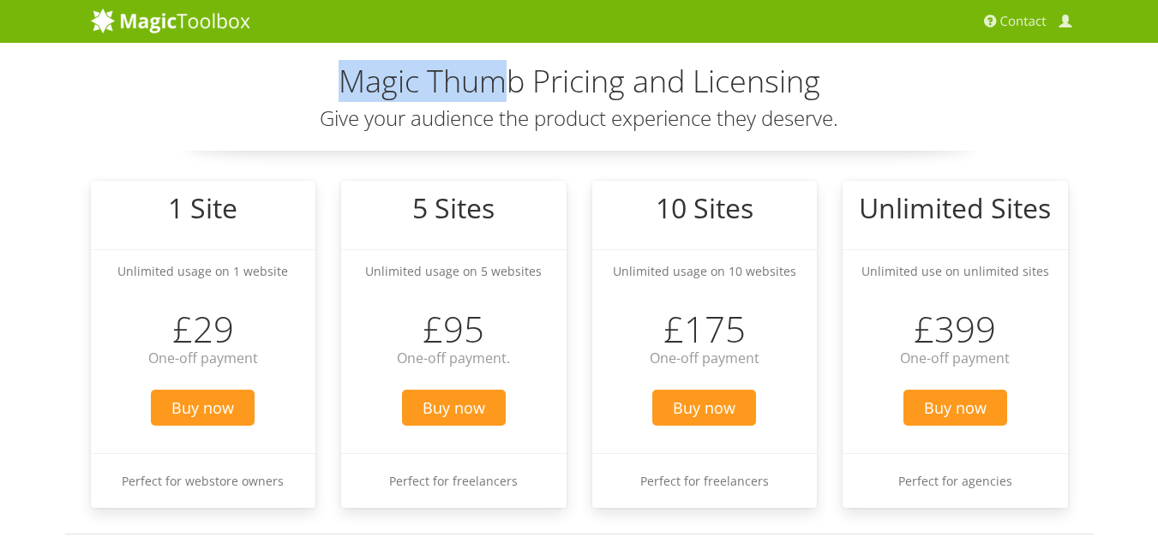
drag, startPoint x: 390, startPoint y: 71, endPoint x: 551, endPoint y: 77, distance: 161.3
click at [545, 76] on h2 "Magic Thumb Pricing and Licensing" at bounding box center [579, 81] width 977 height 34
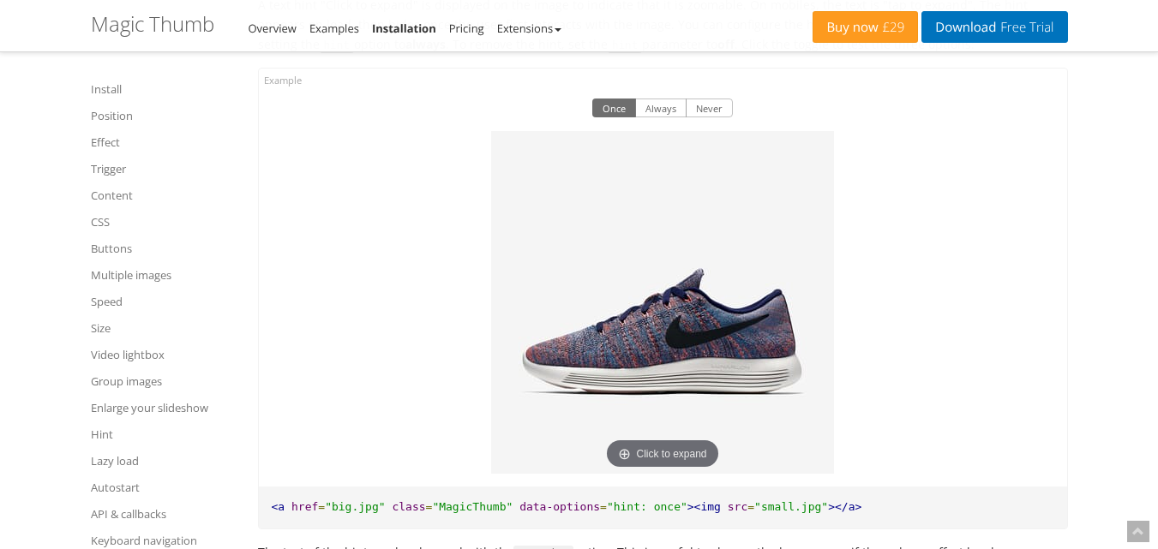
scroll to position [14887, 0]
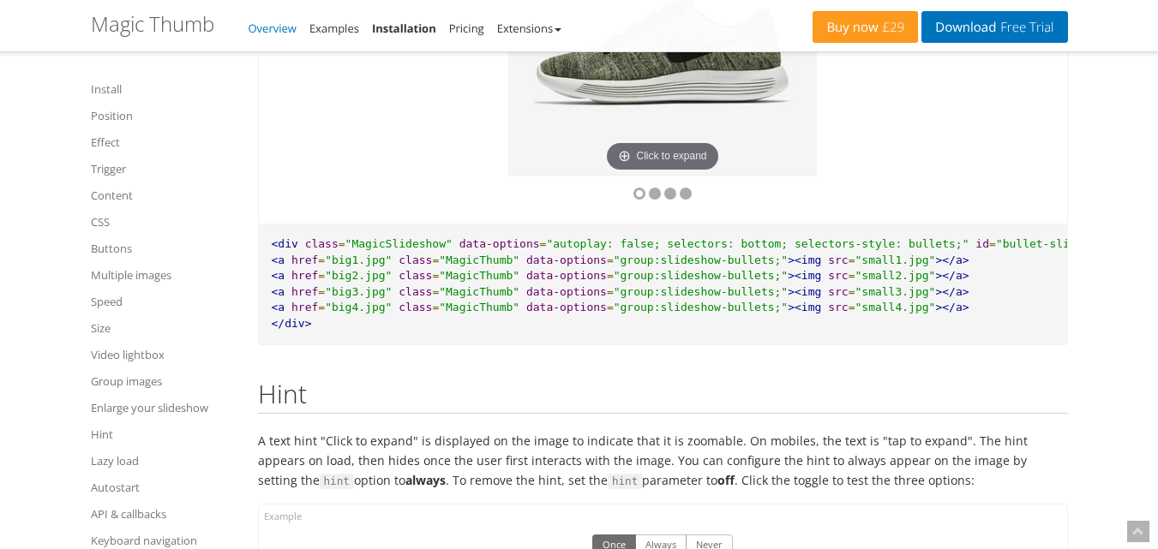
click at [276, 28] on link "Overview" at bounding box center [273, 28] width 48 height 15
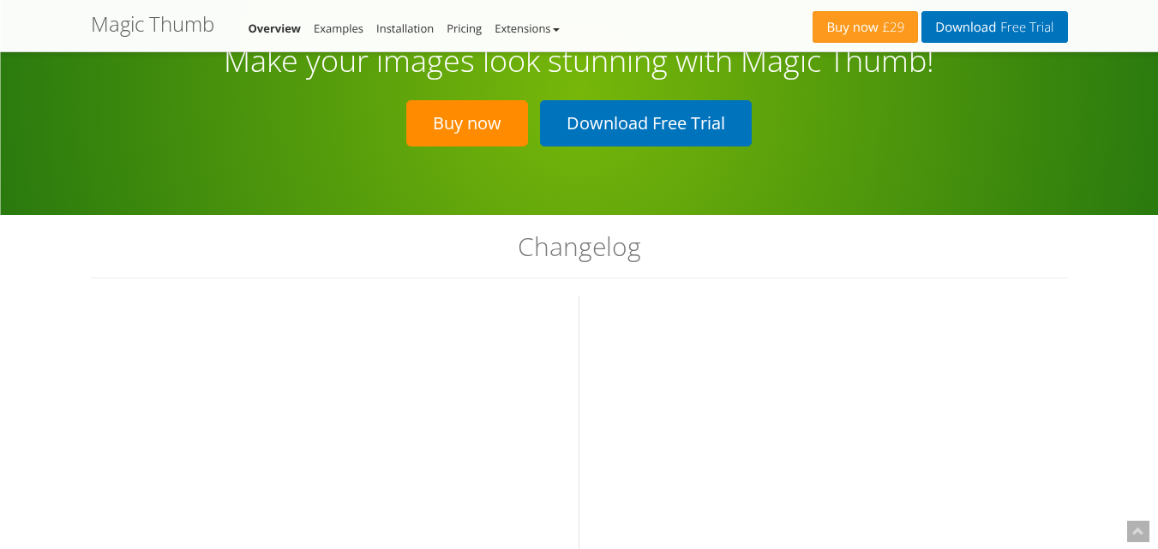
scroll to position [5143, 0]
